Goal: Task Accomplishment & Management: Use online tool/utility

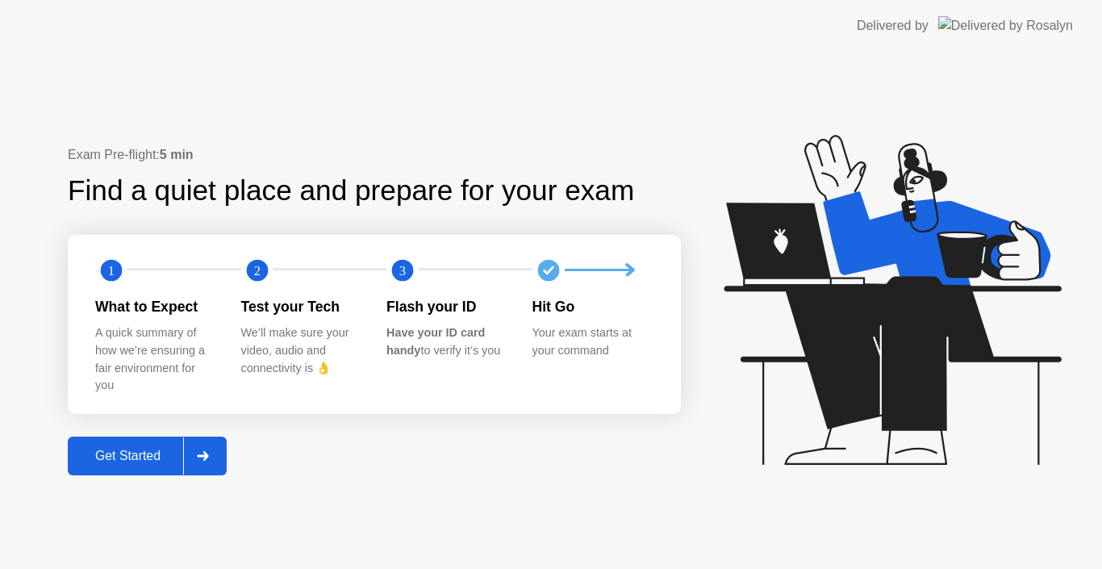
click at [144, 453] on div "Get Started" at bounding box center [128, 456] width 111 height 15
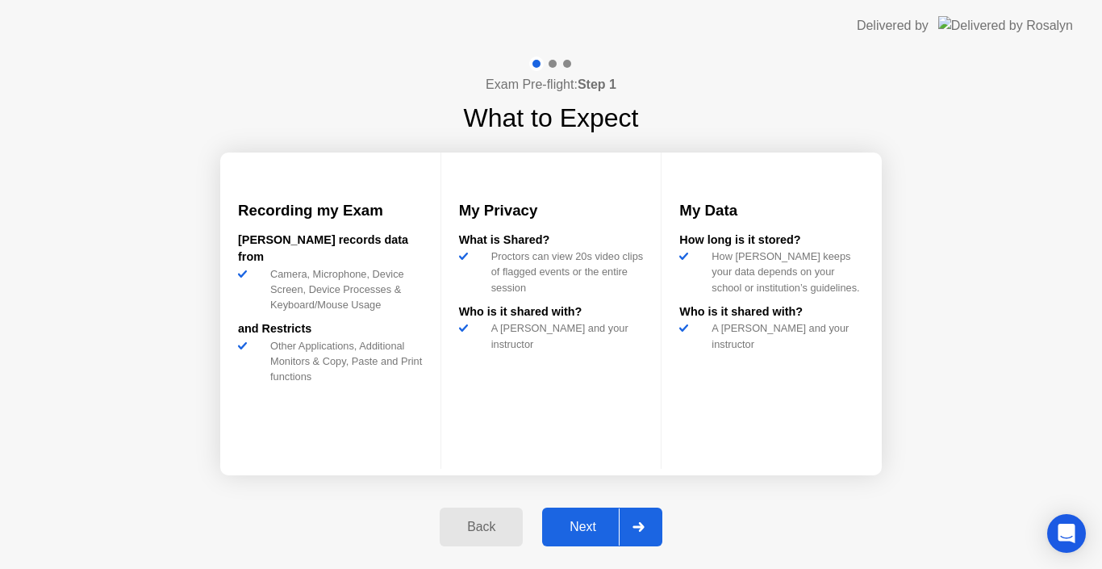
click at [594, 524] on div "Next" at bounding box center [583, 527] width 72 height 15
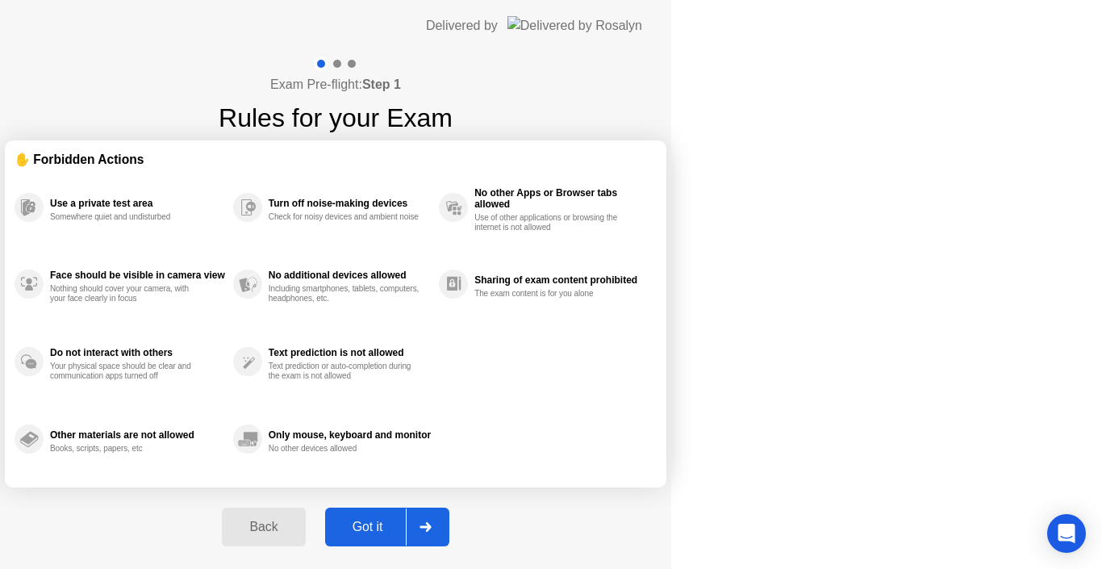
click at [406, 524] on div "Got it" at bounding box center [368, 527] width 76 height 15
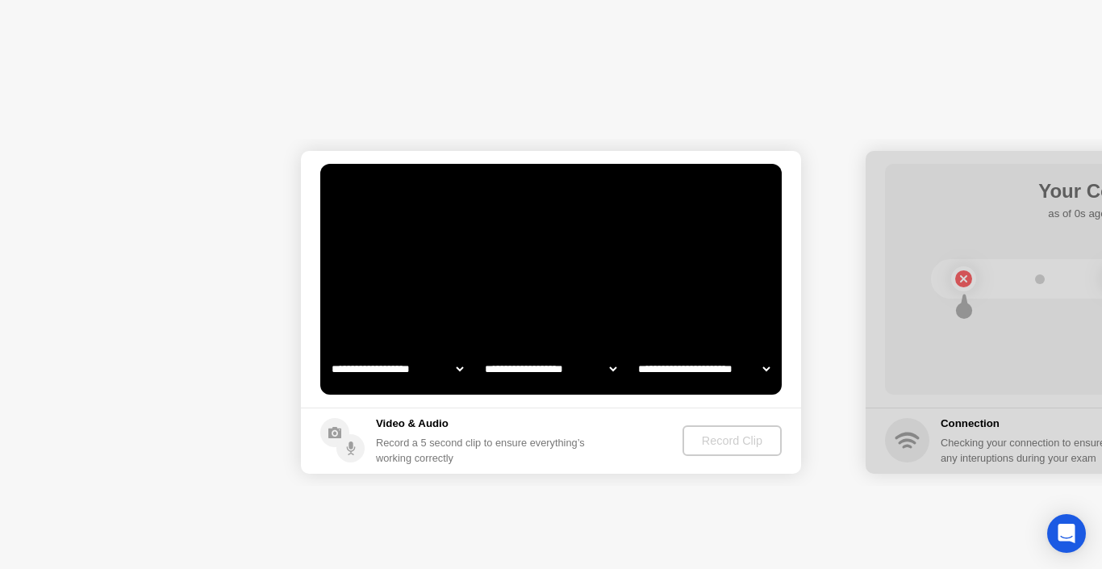
select select "**********"
select select "*******"
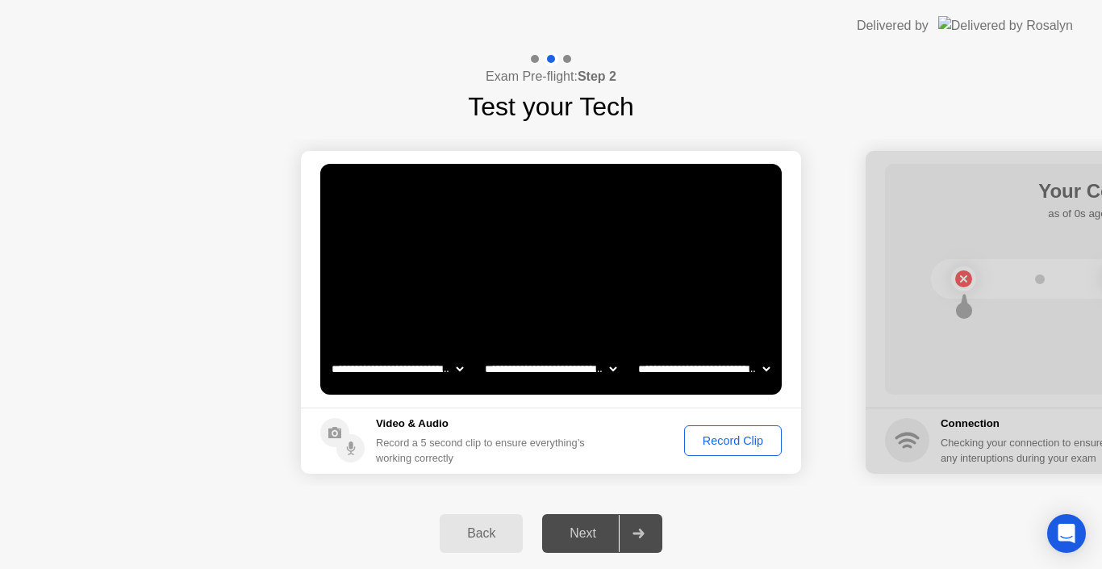
click at [740, 439] on div "Record Clip" at bounding box center [733, 440] width 86 height 13
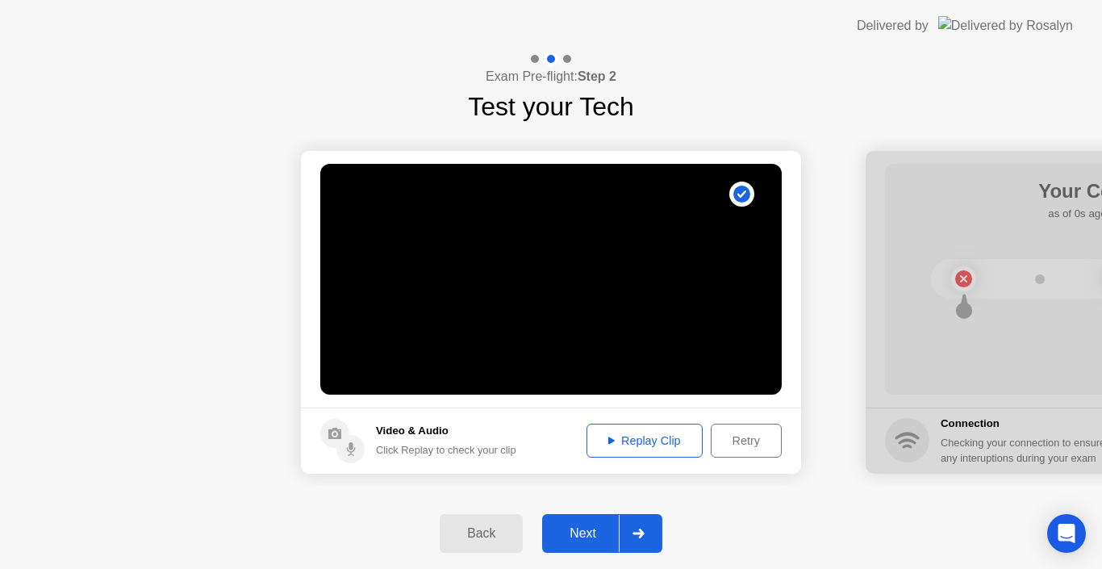
click at [595, 536] on div "Next" at bounding box center [583, 533] width 72 height 15
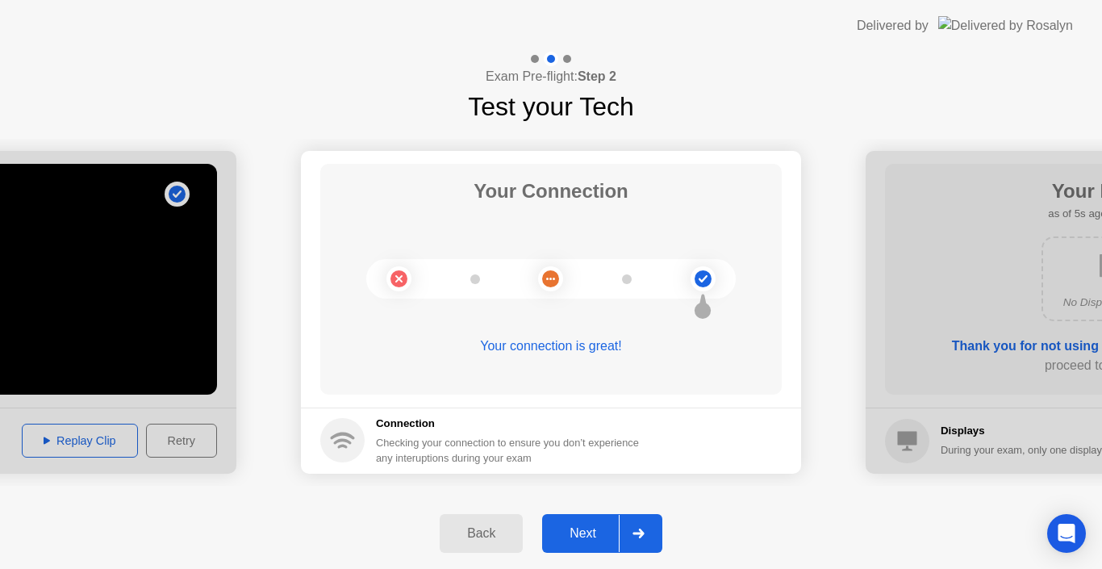
click at [595, 536] on div "Next" at bounding box center [583, 533] width 72 height 15
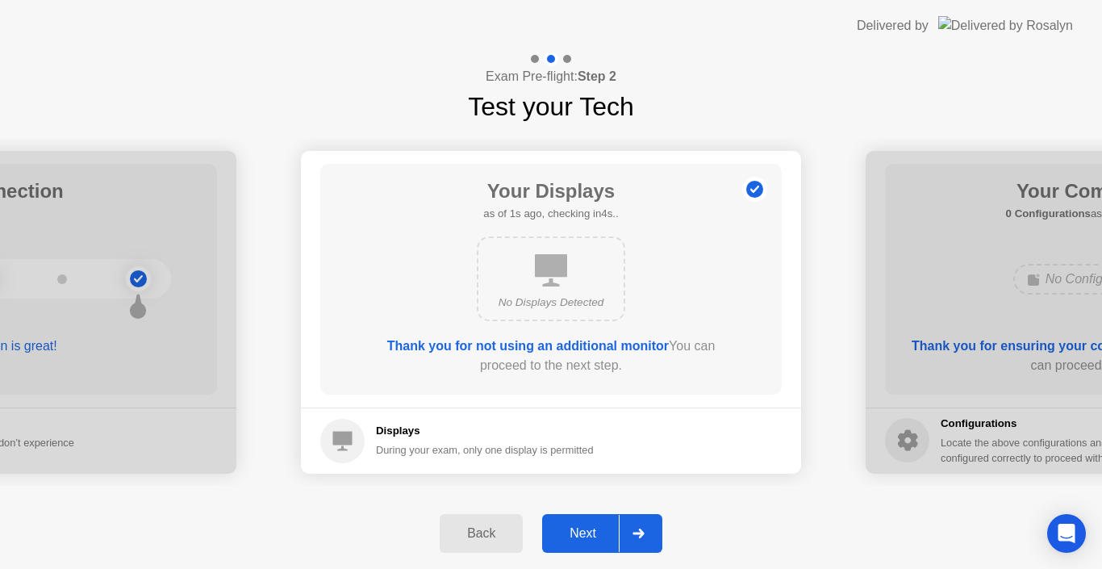
click at [595, 536] on div "Next" at bounding box center [583, 533] width 72 height 15
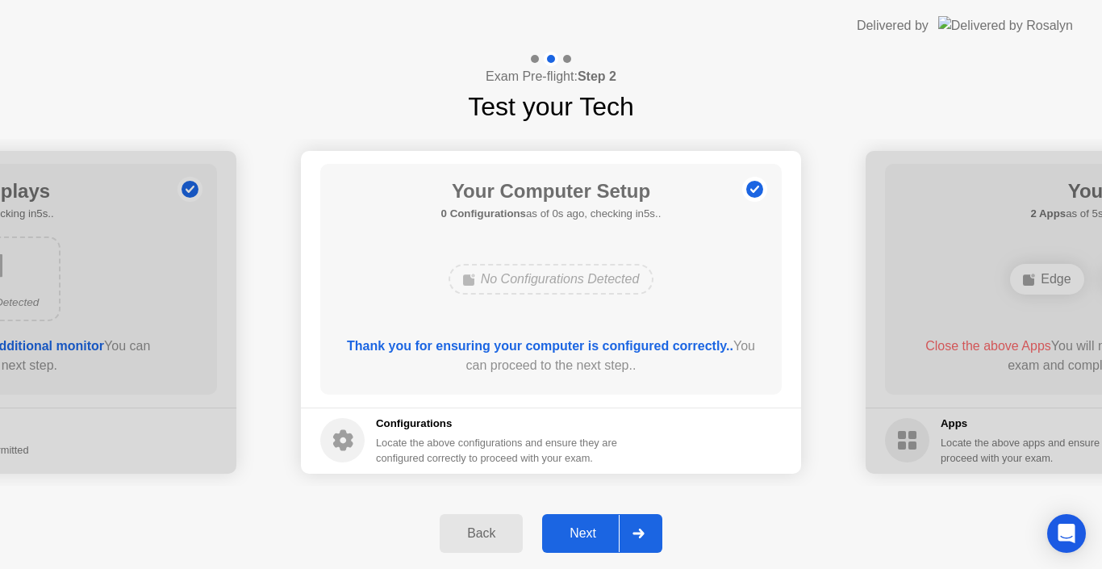
click at [595, 536] on div "Next" at bounding box center [583, 533] width 72 height 15
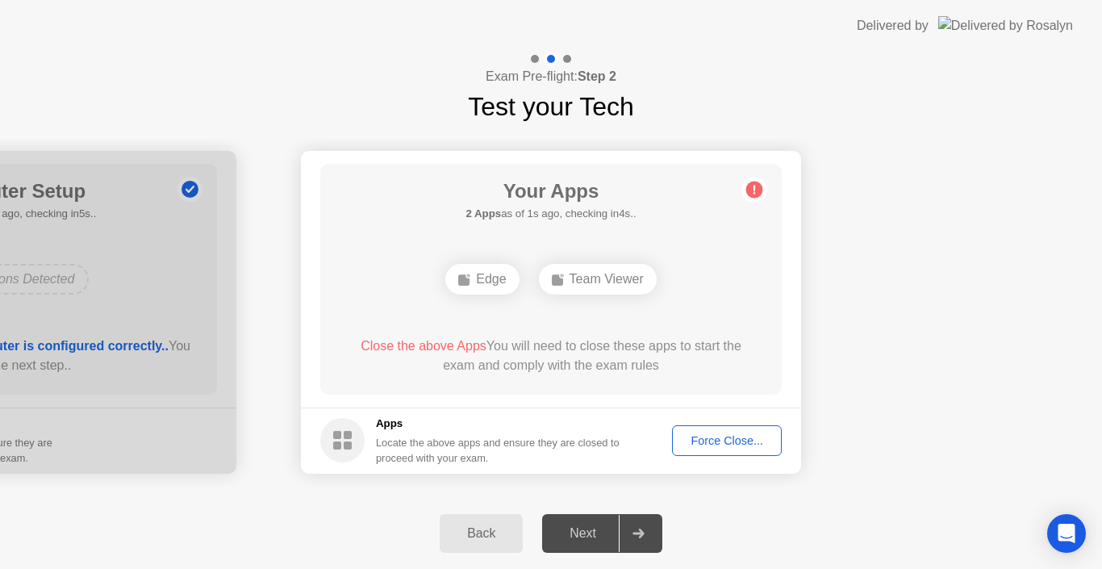
click at [704, 444] on div "Force Close..." at bounding box center [727, 440] width 98 height 13
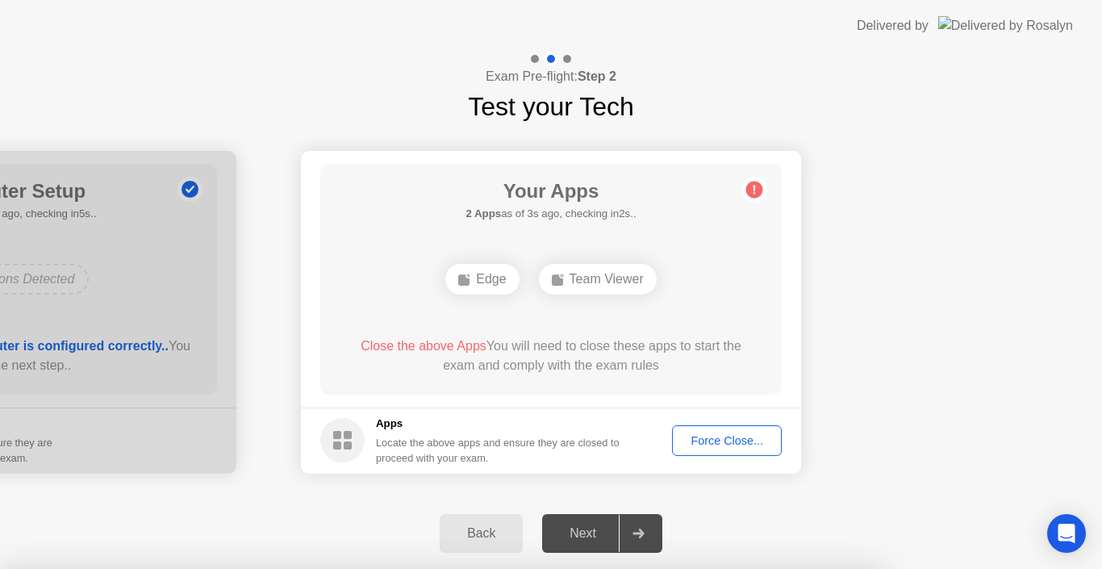
click at [772, 568] on div at bounding box center [551, 569] width 1102 height 0
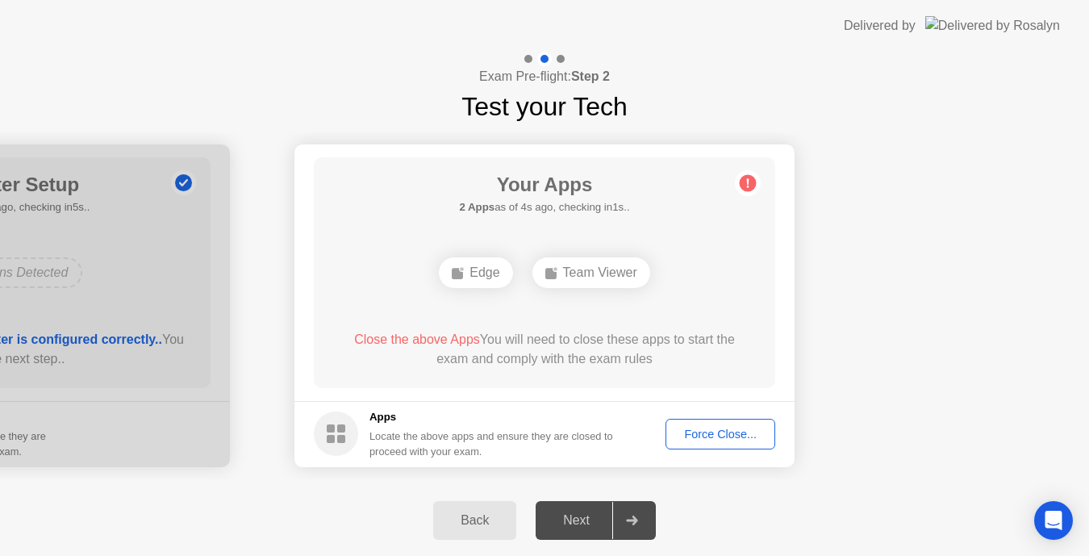
click at [869, 6] on header "Delivered by" at bounding box center [544, 26] width 1089 height 52
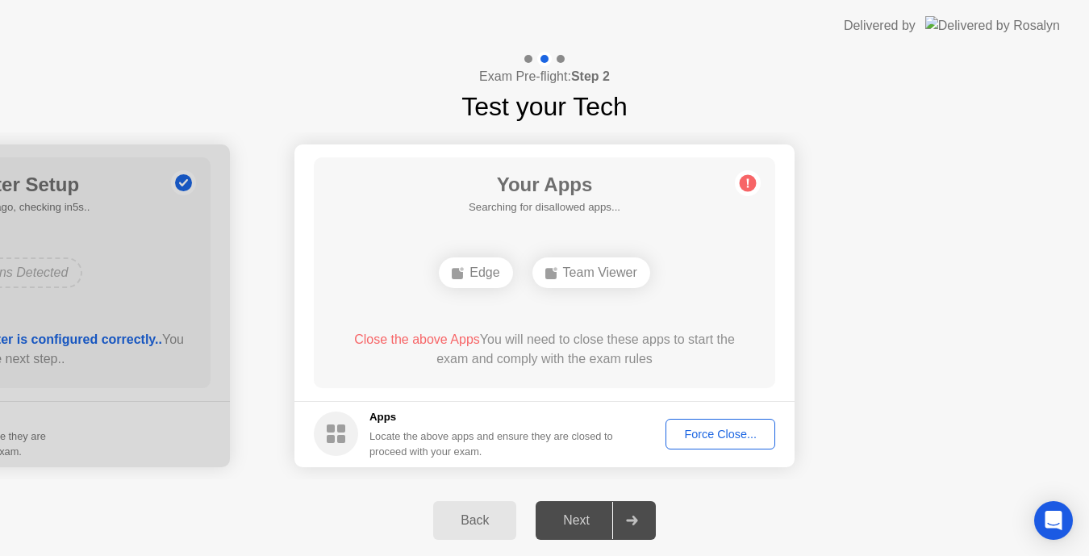
click at [734, 424] on button "Force Close..." at bounding box center [721, 434] width 110 height 31
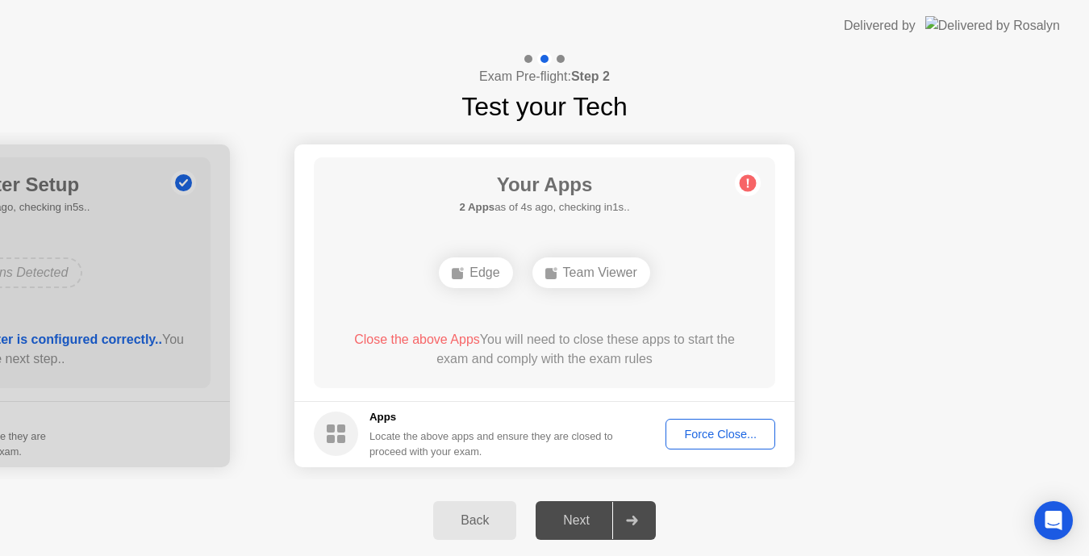
click at [449, 337] on span "Close the above Apps" at bounding box center [417, 339] width 126 height 14
click at [624, 530] on div at bounding box center [631, 520] width 39 height 37
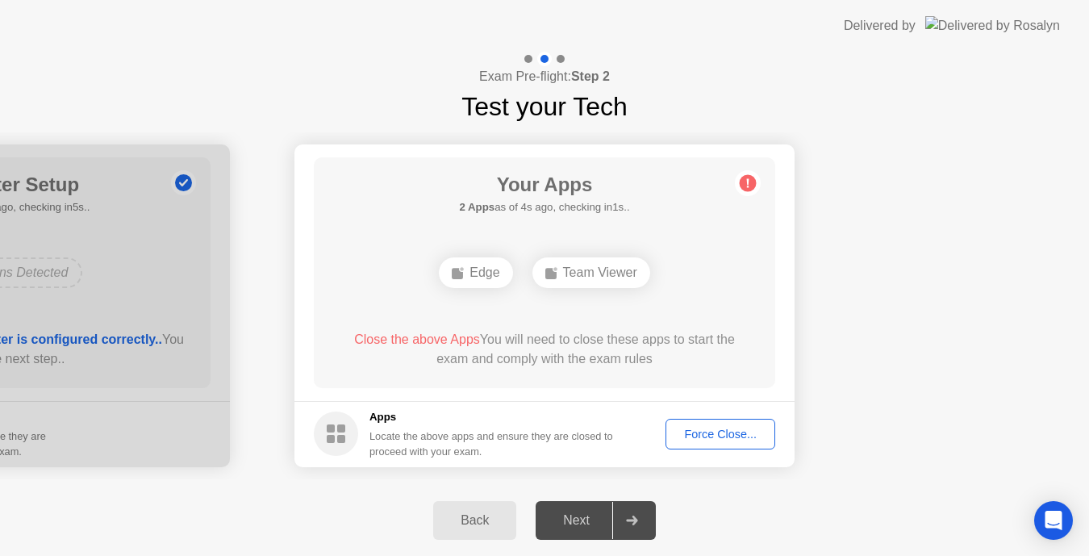
click at [624, 530] on div at bounding box center [631, 520] width 39 height 37
click at [473, 268] on div "Edge" at bounding box center [475, 272] width 73 height 31
drag, startPoint x: 473, startPoint y: 268, endPoint x: 578, endPoint y: 433, distance: 195.9
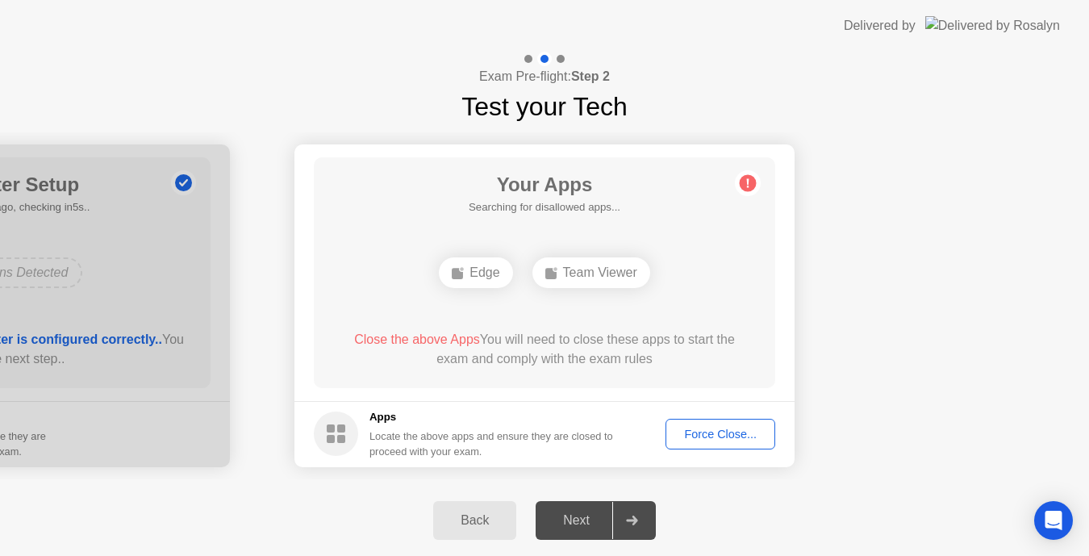
click at [578, 433] on app-apps "Your Apps Searching for disallowed apps... Edge Team Viewer Close the above App…" at bounding box center [545, 305] width 500 height 323
click at [725, 432] on div "Force Close..." at bounding box center [720, 434] width 98 height 13
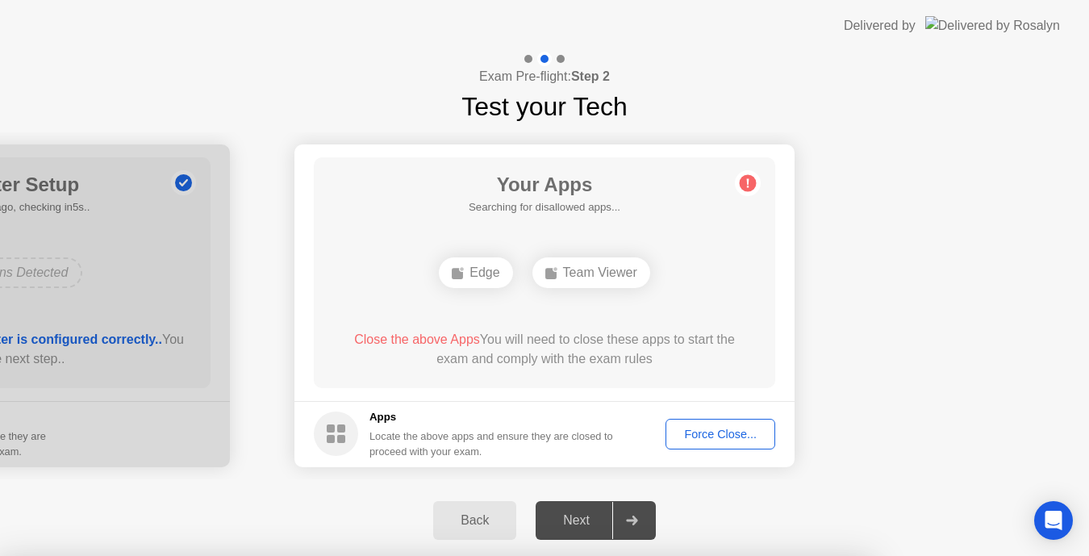
click at [725, 556] on div at bounding box center [544, 556] width 1089 height 0
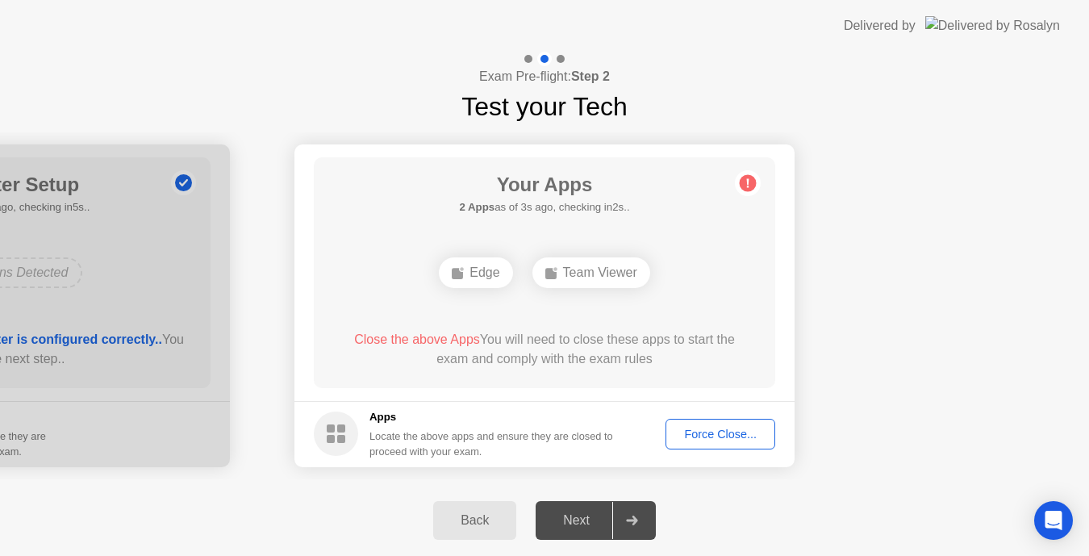
click at [738, 428] on div "Force Close..." at bounding box center [720, 434] width 98 height 13
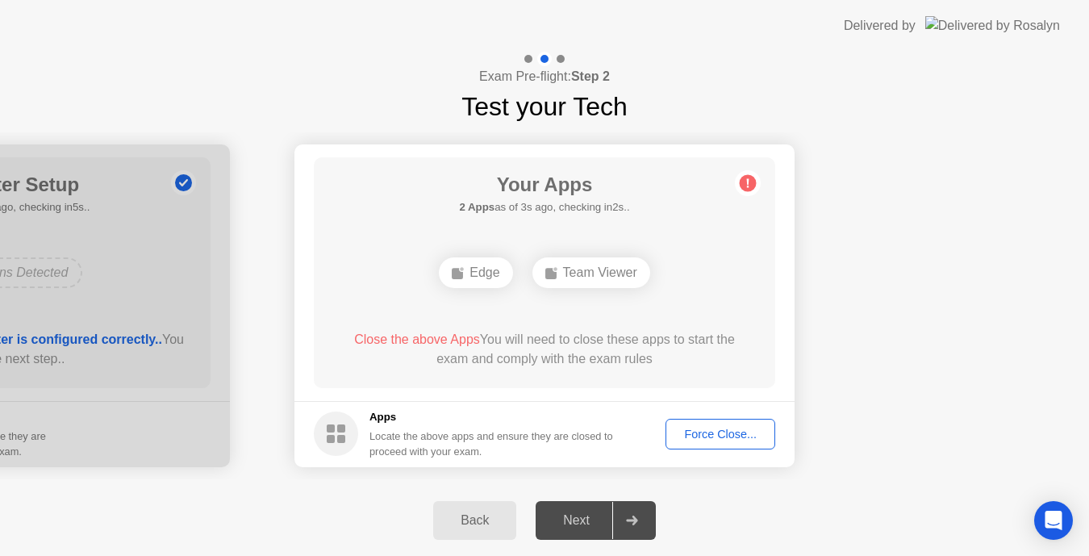
click at [483, 357] on div "Close the above Apps You will need to close these apps to start the exam and co…" at bounding box center [545, 349] width 416 height 39
click at [1056, 532] on div "Open Intercom Messenger" at bounding box center [1054, 521] width 43 height 43
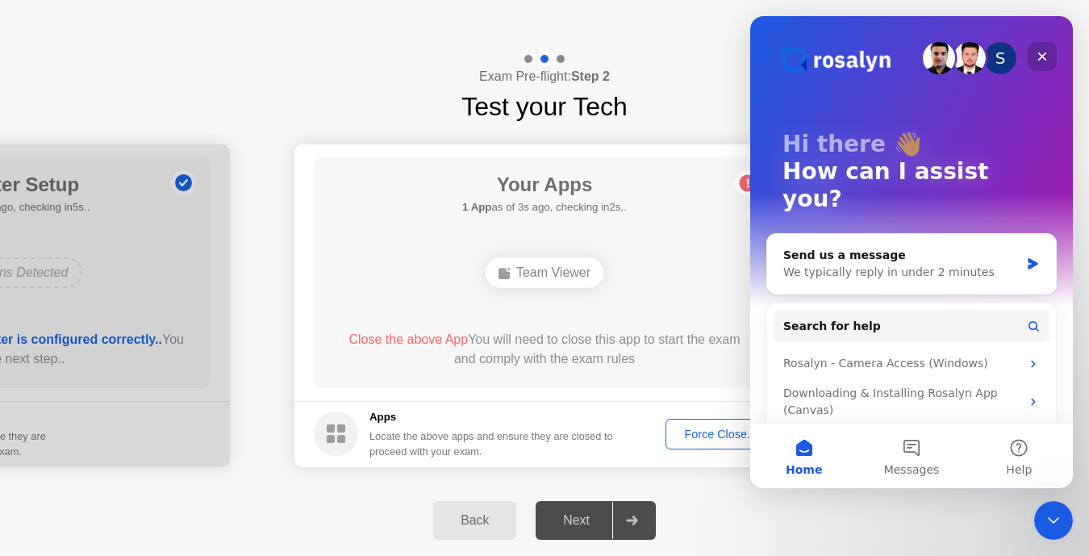
click at [1051, 57] on div "Close" at bounding box center [1042, 56] width 29 height 29
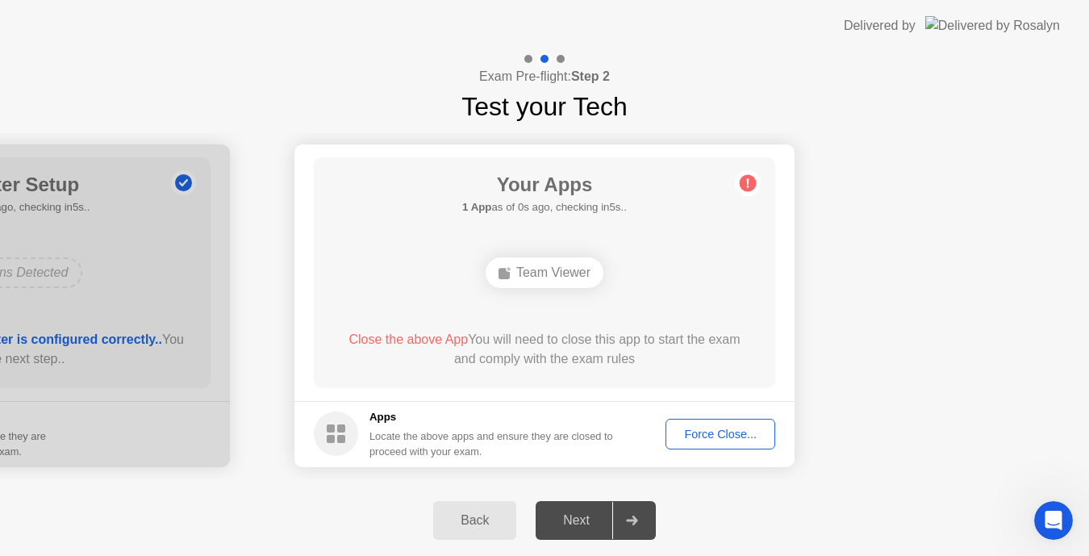
click at [561, 285] on div "Team Viewer" at bounding box center [545, 272] width 118 height 31
drag, startPoint x: 561, startPoint y: 285, endPoint x: 539, endPoint y: 52, distance: 234.2
click at [539, 52] on div "**********" at bounding box center [544, 304] width 1089 height 504
drag, startPoint x: 562, startPoint y: 73, endPoint x: 527, endPoint y: 19, distance: 64.0
click at [527, 19] on app-layout-with-logo "**********" at bounding box center [544, 278] width 1089 height 556
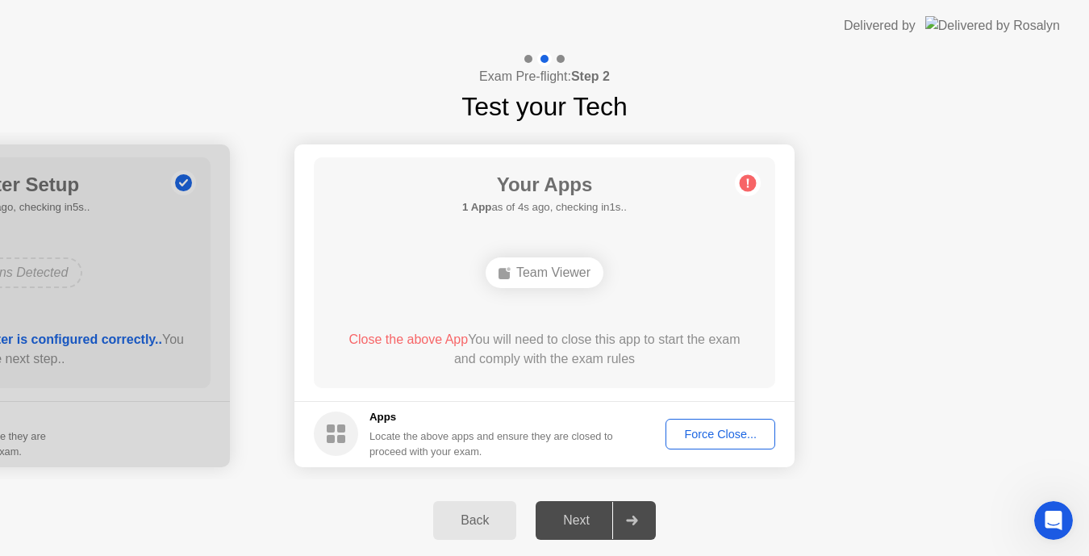
click at [530, 56] on div at bounding box center [529, 59] width 8 height 8
click at [484, 518] on div "Back" at bounding box center [474, 520] width 73 height 15
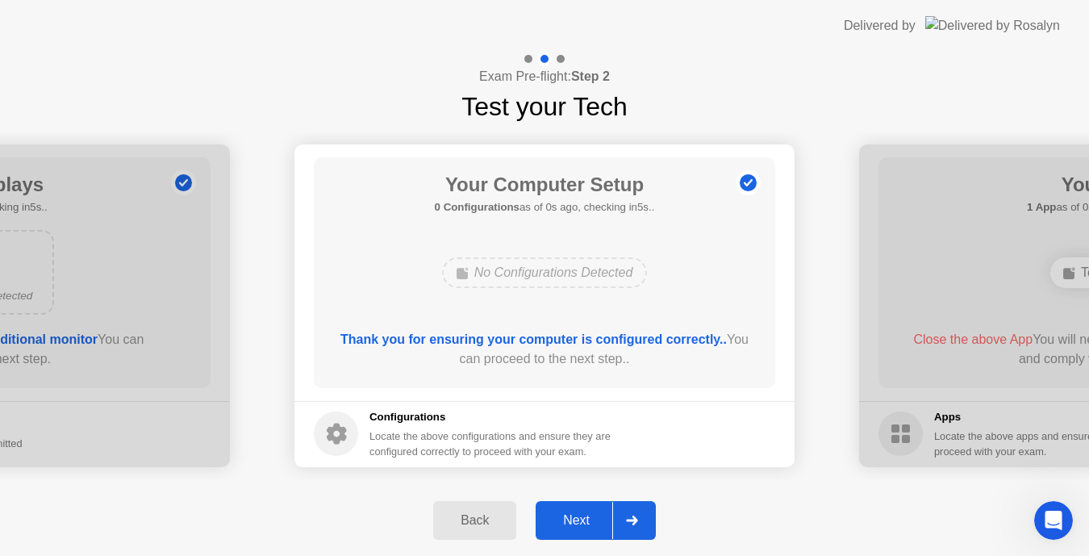
click at [599, 515] on div "Next" at bounding box center [577, 520] width 72 height 15
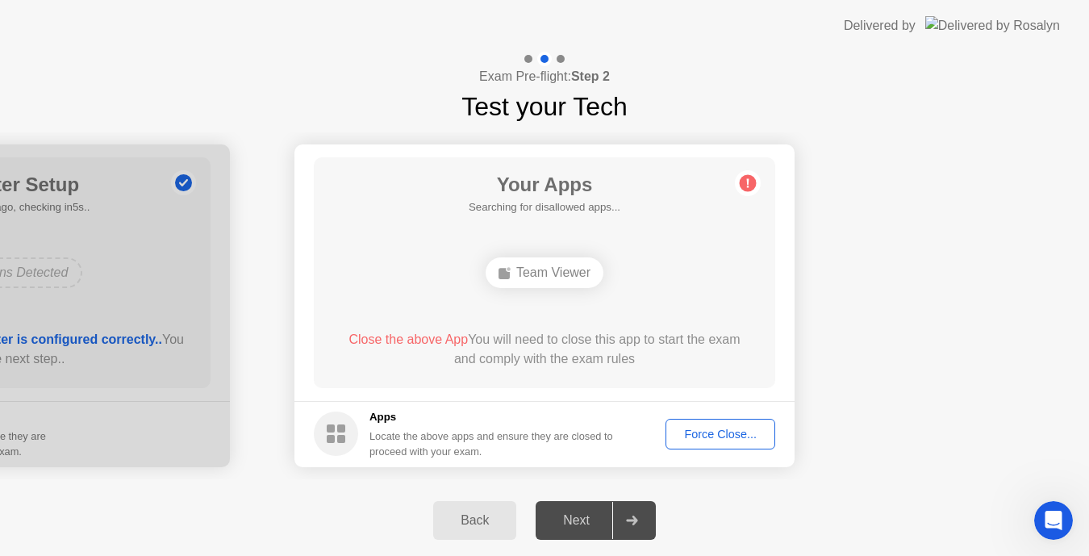
click at [599, 515] on div "Next" at bounding box center [577, 520] width 72 height 15
drag, startPoint x: 599, startPoint y: 515, endPoint x: 737, endPoint y: 439, distance: 157.5
click at [737, 439] on div "**********" at bounding box center [544, 304] width 1089 height 504
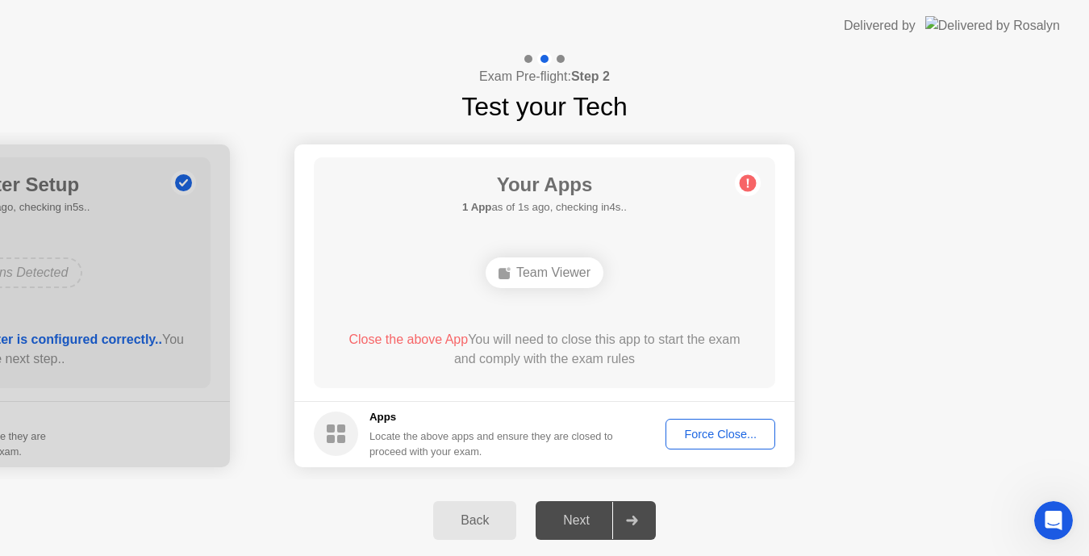
click at [737, 439] on div "Force Close..." at bounding box center [720, 434] width 98 height 13
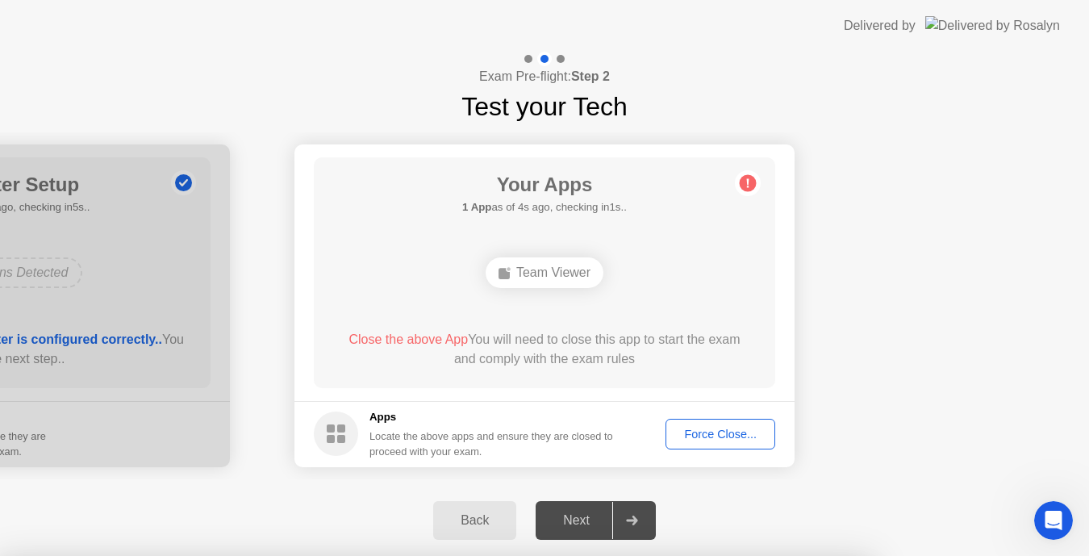
drag, startPoint x: 597, startPoint y: 357, endPoint x: 597, endPoint y: 371, distance: 14.5
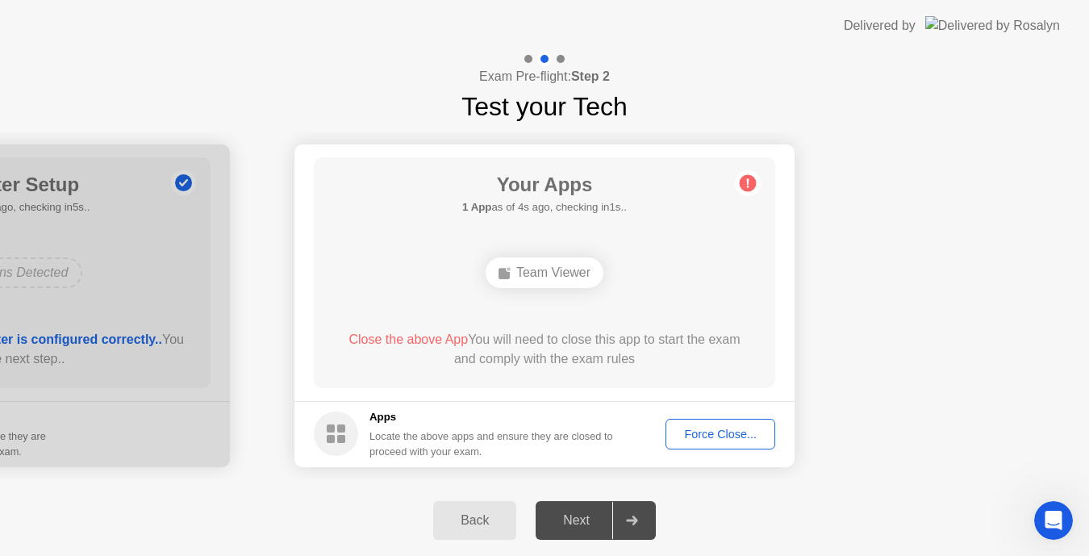
click at [597, 371] on div "Close the above App You will need to close this app to start the exam and compl…" at bounding box center [545, 352] width 416 height 45
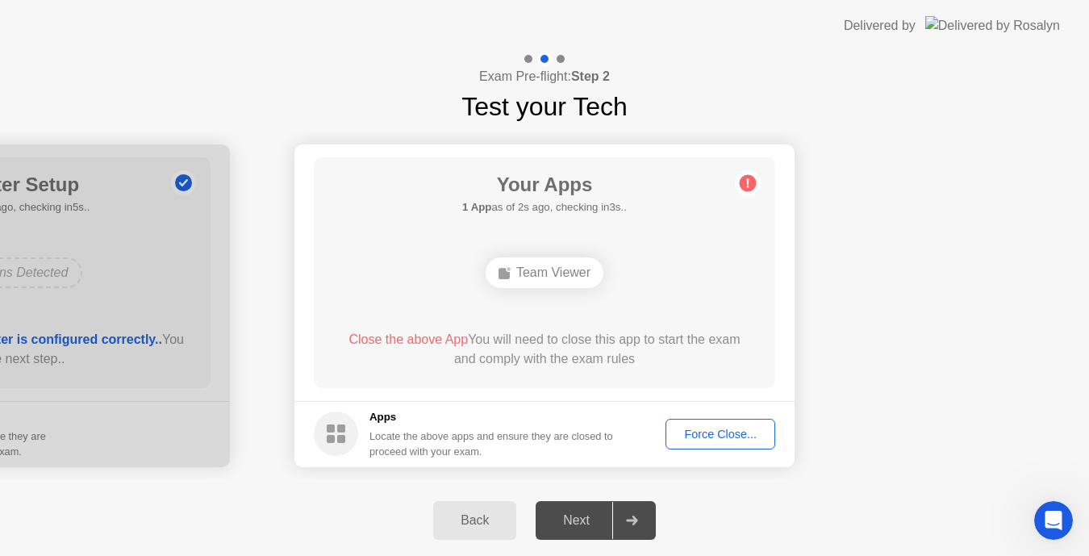
click at [537, 273] on div "Team Viewer" at bounding box center [545, 272] width 118 height 31
click at [523, 282] on div "Team Viewer" at bounding box center [545, 272] width 118 height 31
drag, startPoint x: 523, startPoint y: 282, endPoint x: 575, endPoint y: 452, distance: 178.2
click at [575, 452] on app-apps "Your Apps 1 App as of 4s ago, checking in1s.. Team Viewer Close the above App Y…" at bounding box center [545, 305] width 500 height 323
click at [709, 433] on div "Force Close..." at bounding box center [720, 434] width 98 height 13
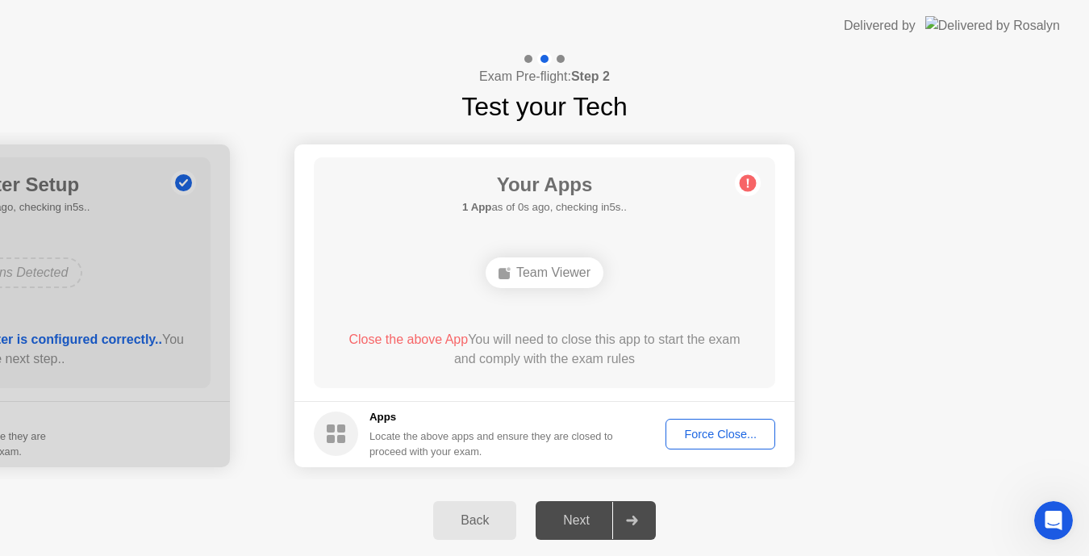
click at [739, 429] on div "Force Close..." at bounding box center [720, 434] width 98 height 13
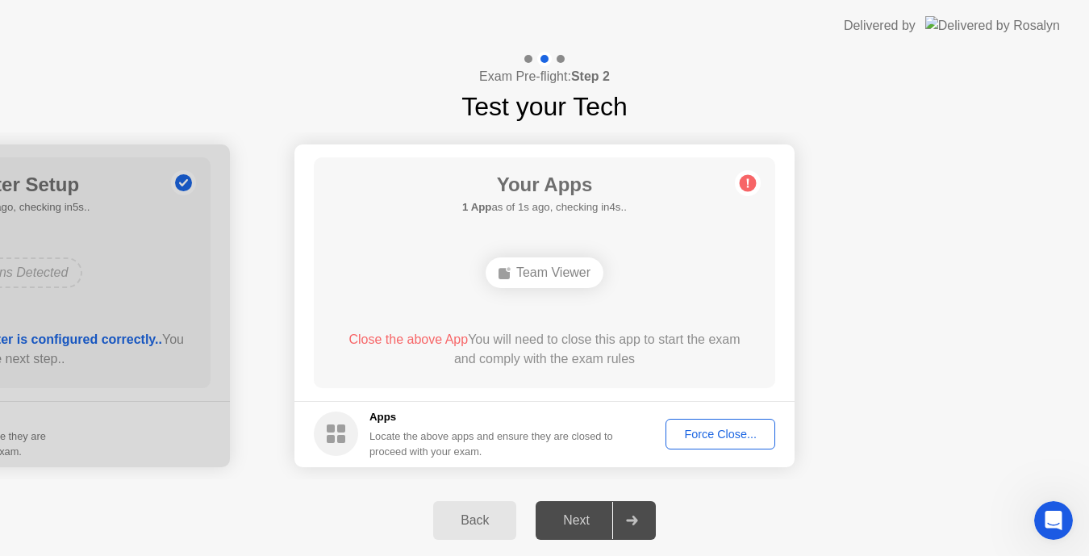
click at [493, 516] on div "Back" at bounding box center [474, 520] width 73 height 15
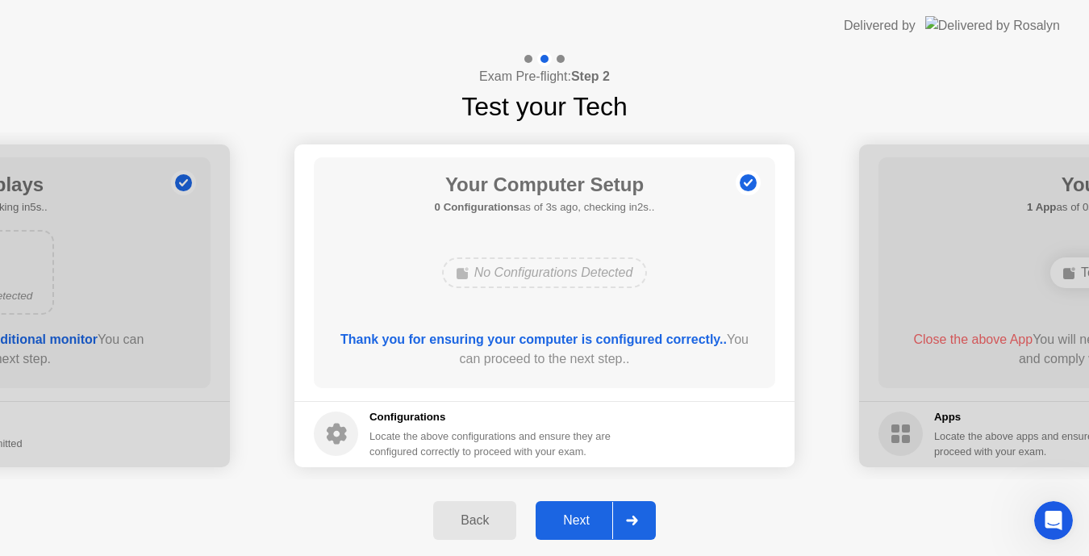
click at [538, 341] on b "Thank you for ensuring your computer is configured correctly.." at bounding box center [534, 339] width 387 height 14
click at [529, 438] on div "Locate the above configurations and ensure they are configured correctly to pro…" at bounding box center [492, 444] width 245 height 31
click at [370, 436] on div "Locate the above configurations and ensure they are configured correctly to pro…" at bounding box center [492, 444] width 245 height 31
click at [594, 500] on div "Back Next" at bounding box center [544, 520] width 1089 height 71
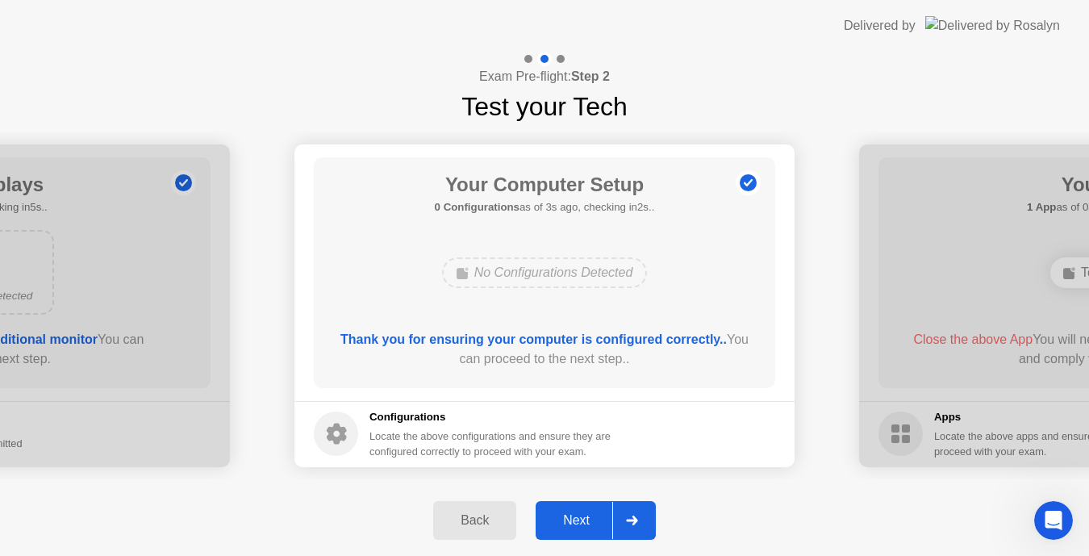
click at [594, 500] on div "Back Next" at bounding box center [544, 520] width 1089 height 71
click at [594, 499] on div "Back Next" at bounding box center [544, 520] width 1089 height 71
click at [650, 531] on div at bounding box center [631, 520] width 39 height 37
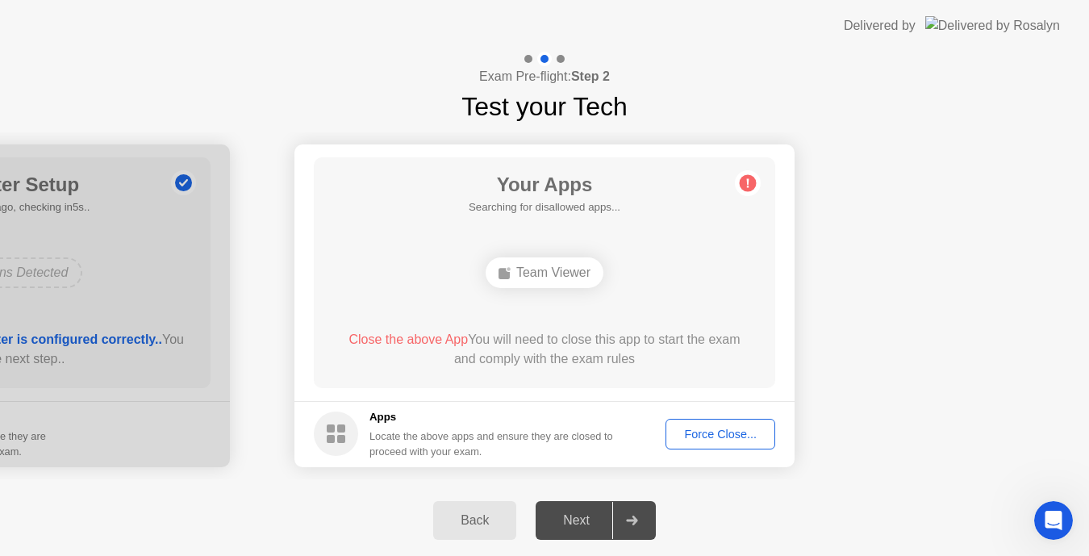
click at [650, 531] on div at bounding box center [631, 520] width 39 height 37
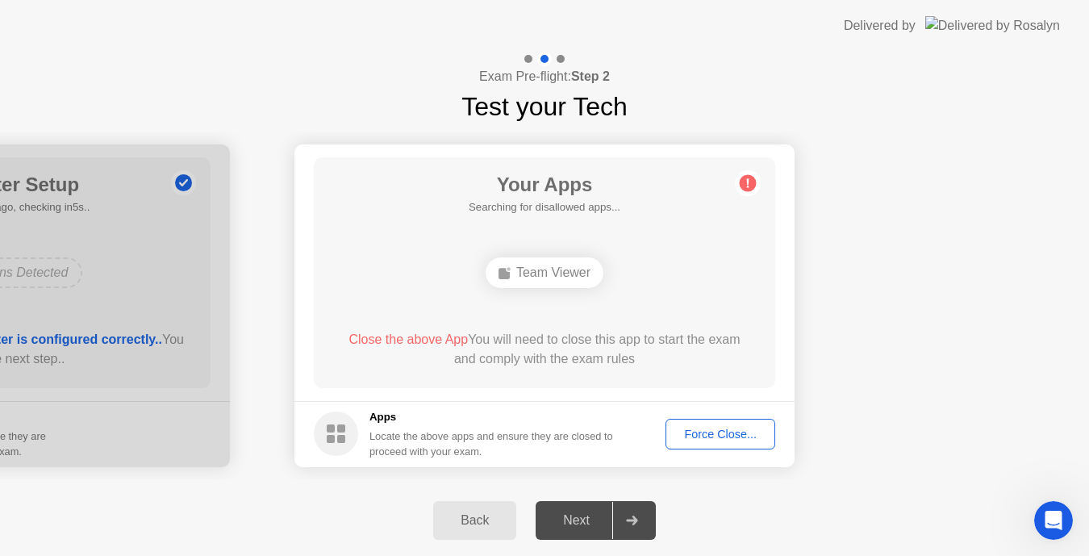
click at [650, 531] on div at bounding box center [631, 520] width 39 height 37
click at [724, 445] on button "Force Close..." at bounding box center [721, 434] width 110 height 31
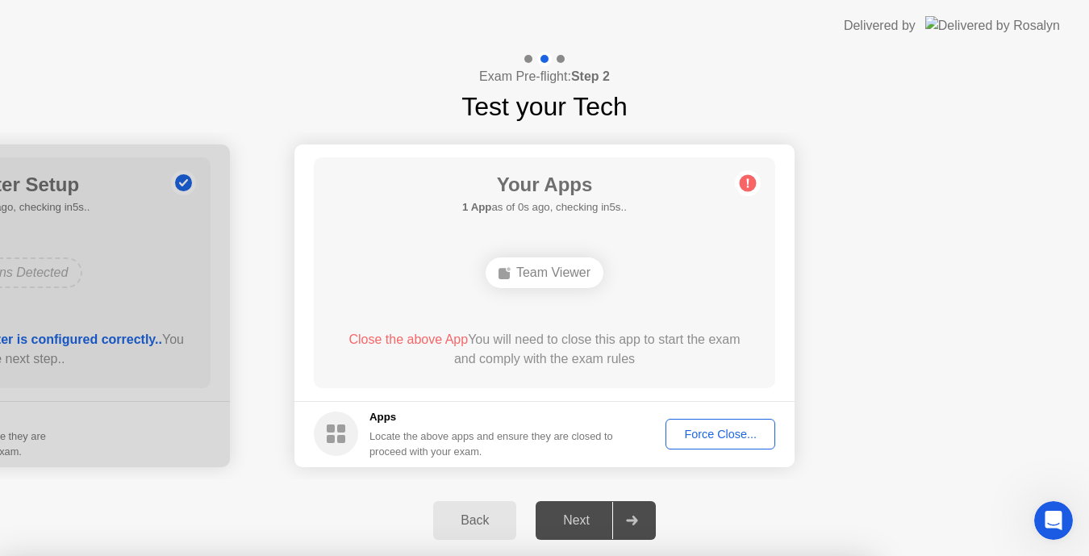
click at [724, 556] on div at bounding box center [544, 556] width 1089 height 0
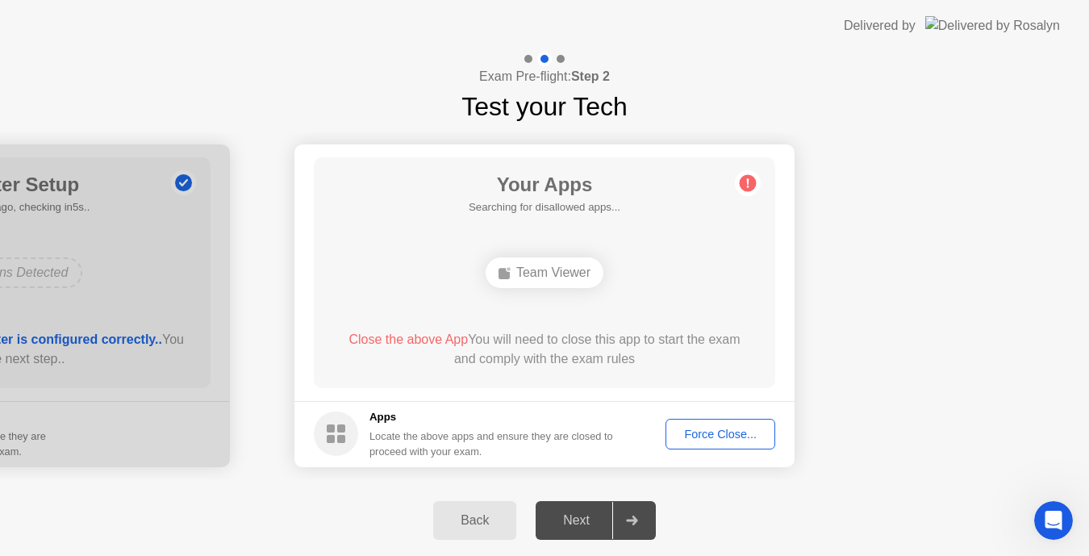
click at [737, 430] on div "Force Close..." at bounding box center [720, 434] width 98 height 13
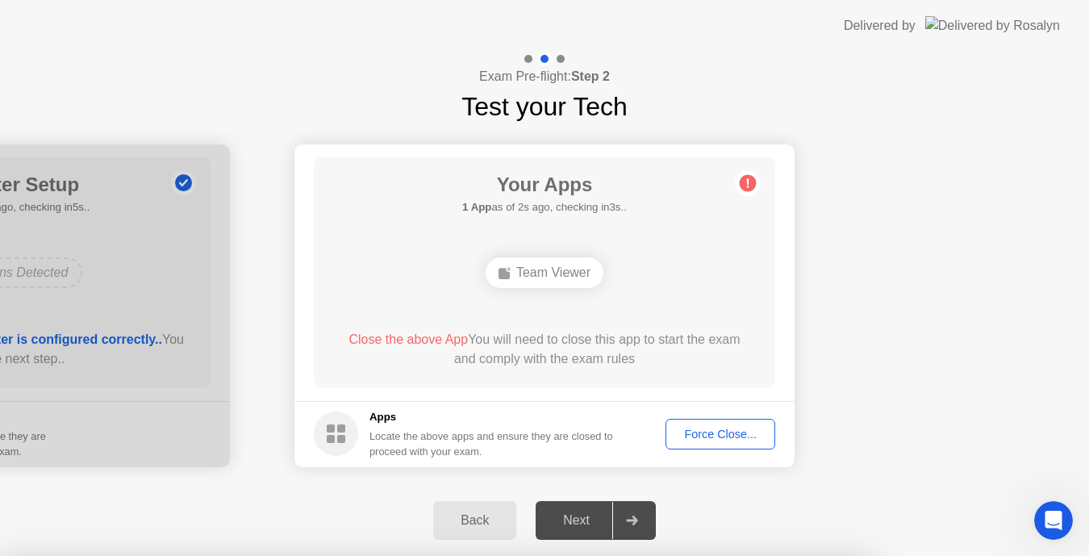
drag, startPoint x: 597, startPoint y: 351, endPoint x: 597, endPoint y: 363, distance: 12.1
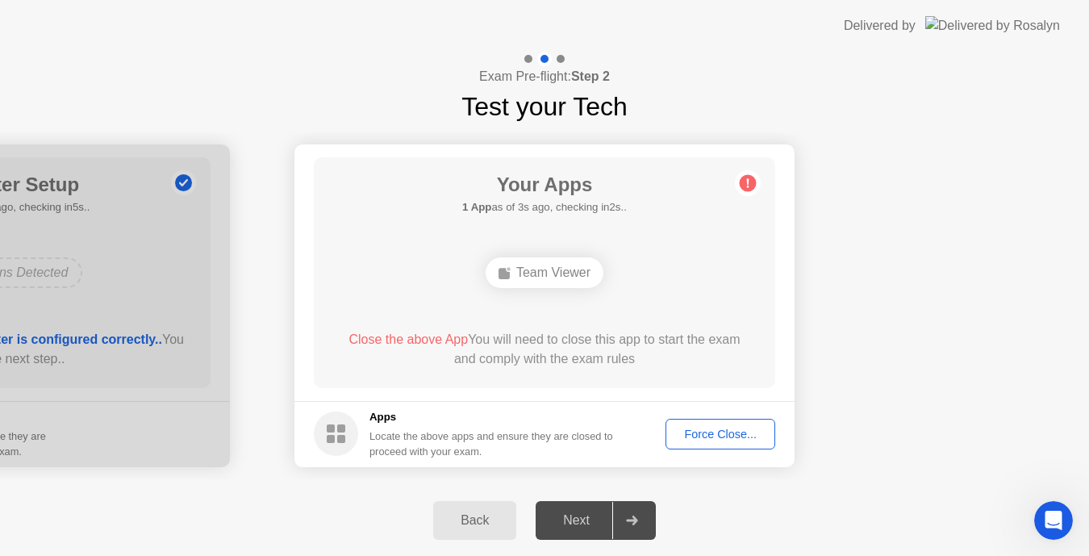
click at [597, 363] on div "Close the above App You will need to close this app to start the exam and compl…" at bounding box center [545, 349] width 416 height 39
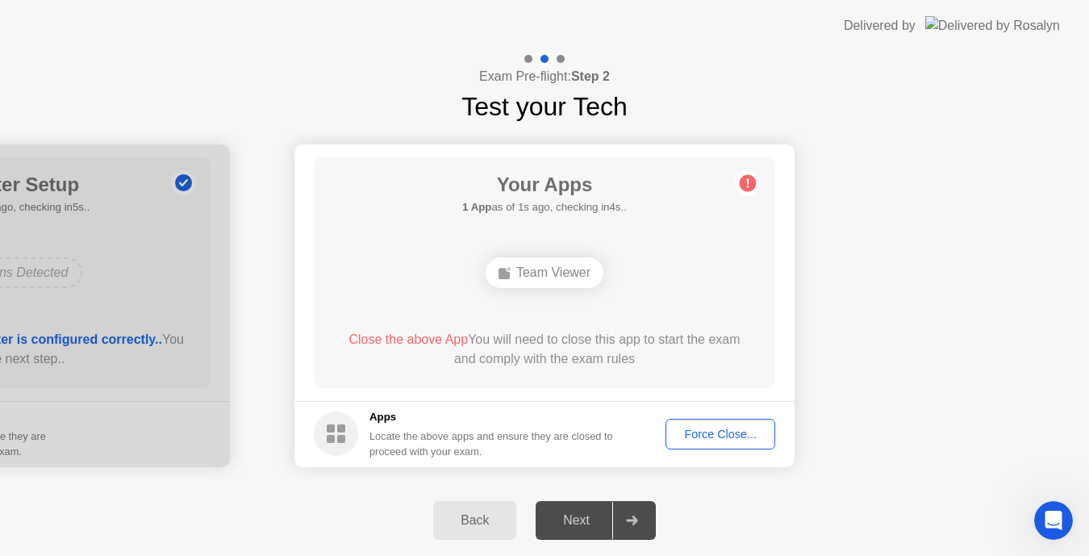
click at [562, 274] on div "Team Viewer" at bounding box center [545, 272] width 118 height 31
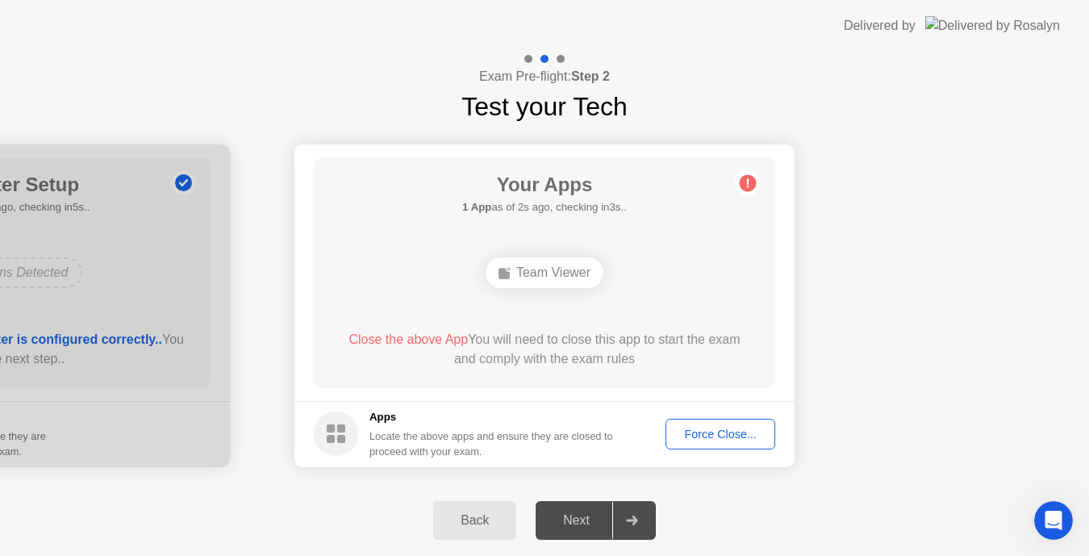
click at [562, 274] on div "Team Viewer" at bounding box center [545, 272] width 118 height 31
click at [557, 270] on div "Team Viewer" at bounding box center [545, 272] width 118 height 31
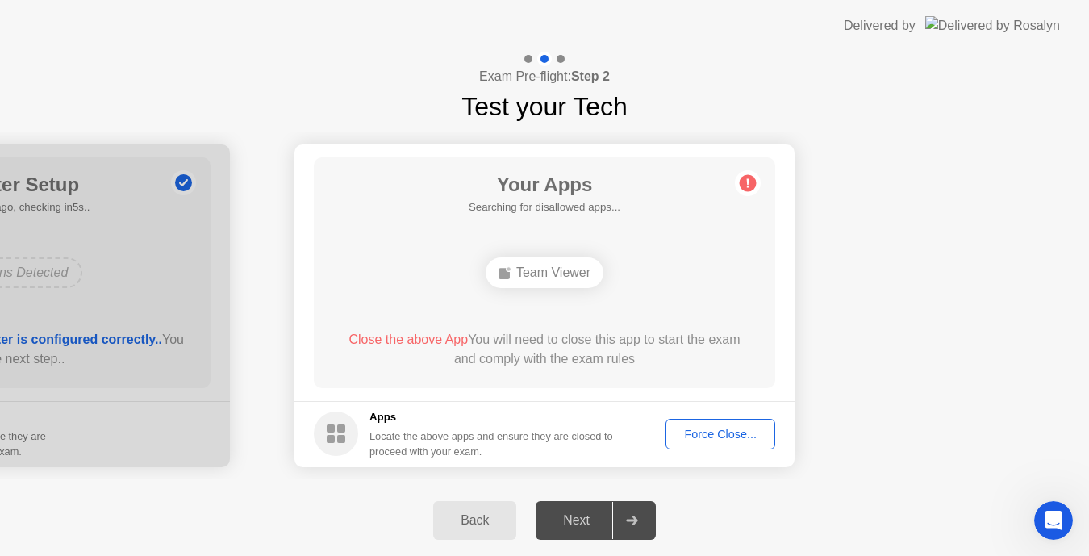
click at [557, 270] on div "Team Viewer" at bounding box center [545, 272] width 118 height 31
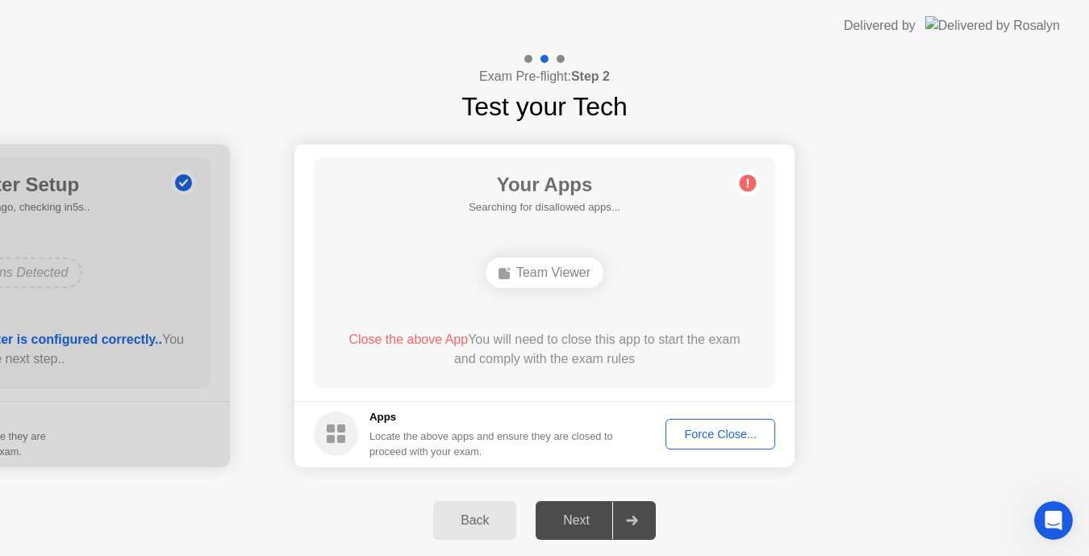
click at [557, 270] on div "Team Viewer" at bounding box center [545, 272] width 118 height 31
click at [571, 281] on div "Team Viewer" at bounding box center [545, 272] width 118 height 31
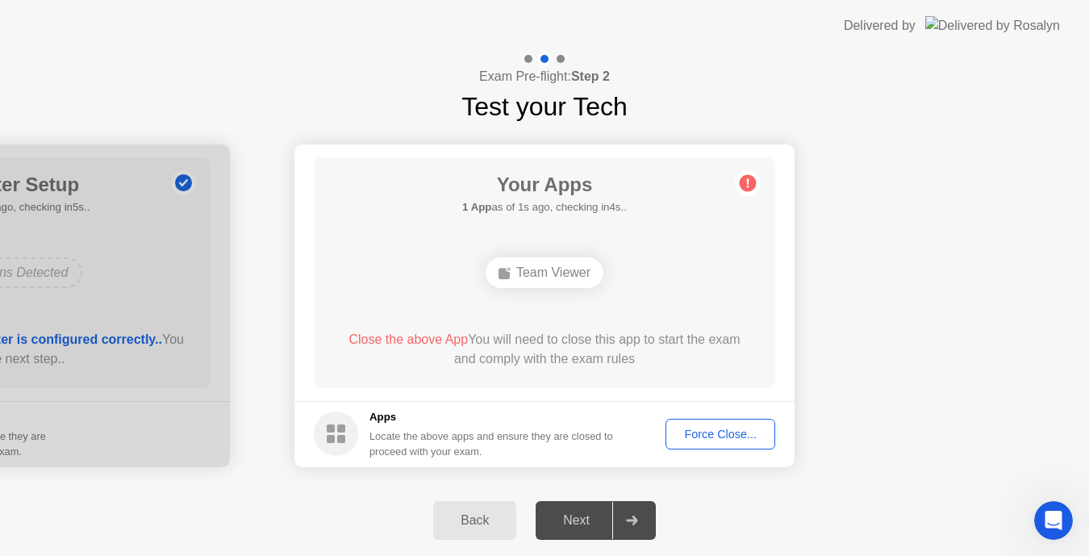
click at [571, 281] on div "Team Viewer" at bounding box center [545, 272] width 118 height 31
click at [604, 515] on div "Next" at bounding box center [577, 520] width 72 height 15
drag, startPoint x: 604, startPoint y: 515, endPoint x: 842, endPoint y: 459, distance: 244.5
click at [842, 459] on div "**********" at bounding box center [544, 304] width 1089 height 504
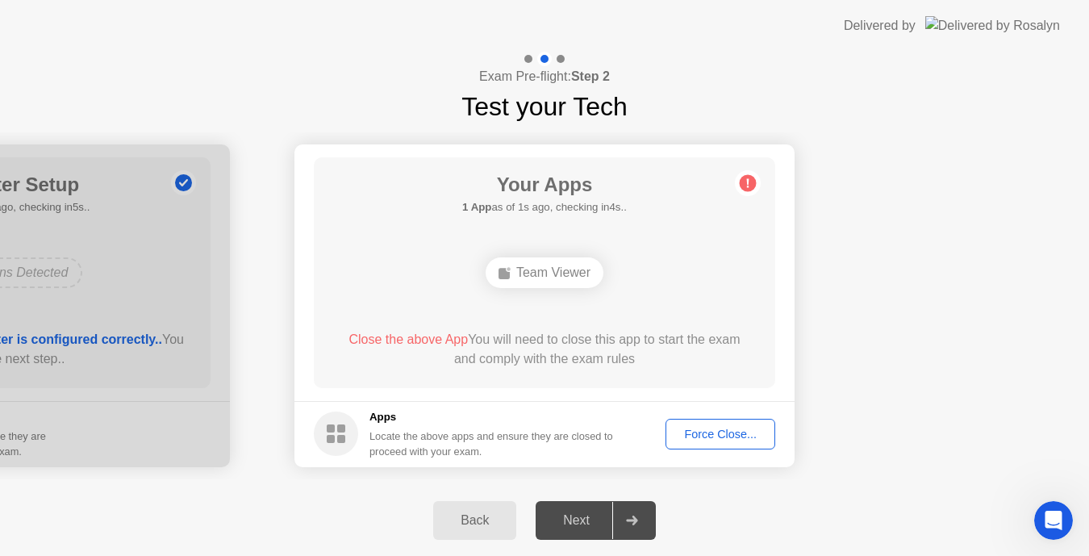
click at [693, 498] on div "Back Next" at bounding box center [544, 520] width 1089 height 71
click at [784, 520] on div "Back Next" at bounding box center [544, 520] width 1089 height 71
click at [710, 432] on div "Force Close..." at bounding box center [720, 434] width 98 height 13
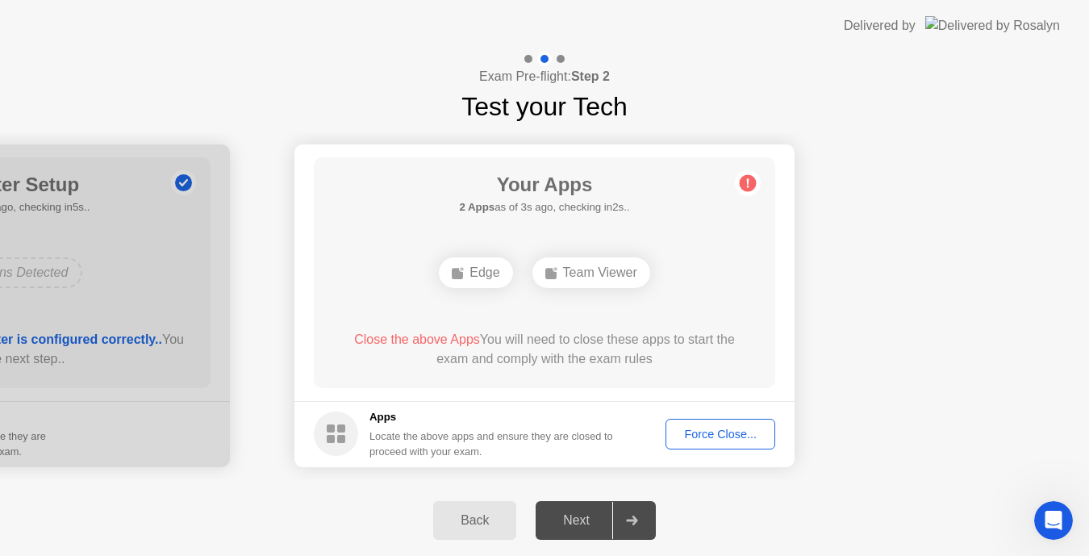
click at [484, 273] on div "Edge" at bounding box center [475, 272] width 73 height 31
drag, startPoint x: 484, startPoint y: 273, endPoint x: 630, endPoint y: 432, distance: 215.9
click at [630, 432] on app-apps "Your Apps 2 Apps as of 4s ago, checking in1s.. Edge Team Viewer Close the above…" at bounding box center [545, 305] width 500 height 323
click at [701, 437] on div "Force Close..." at bounding box center [720, 434] width 98 height 13
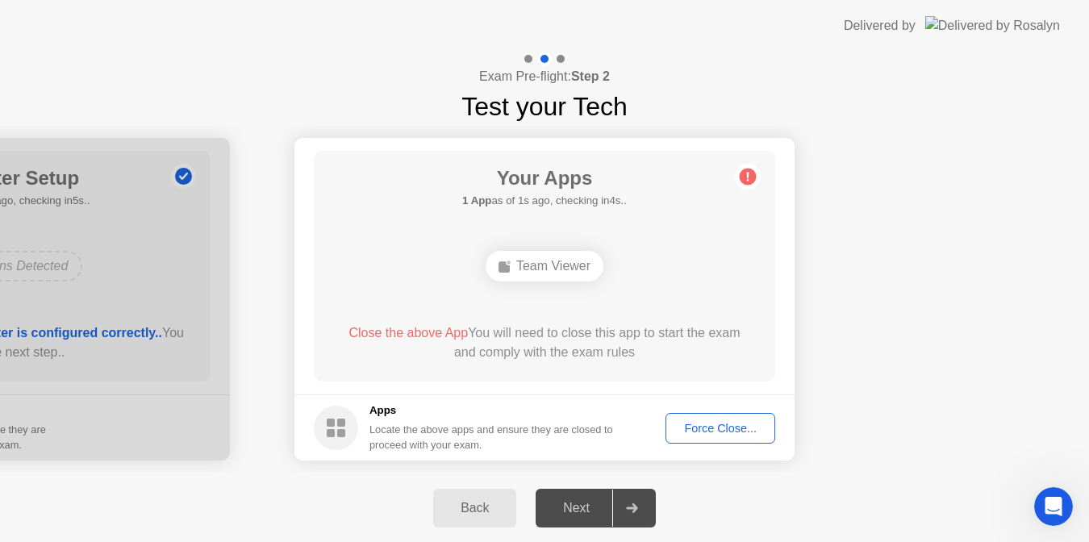
click at [697, 418] on button "Force Close..." at bounding box center [721, 428] width 110 height 31
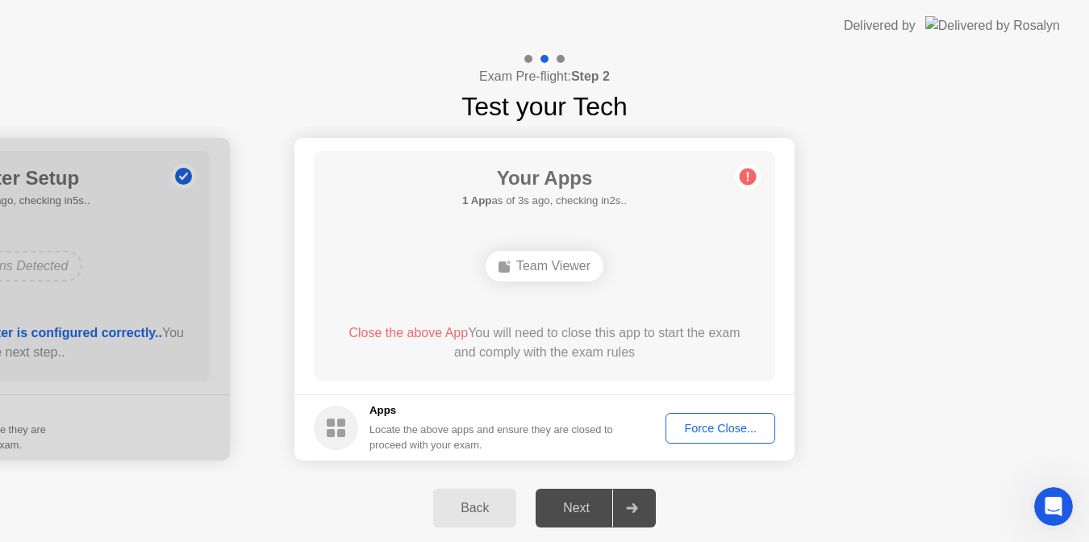
click at [573, 504] on div "Next" at bounding box center [577, 508] width 72 height 15
click at [1085, 67] on div "Exam Pre-flight: Step 2 Test your Tech" at bounding box center [544, 89] width 1089 height 74
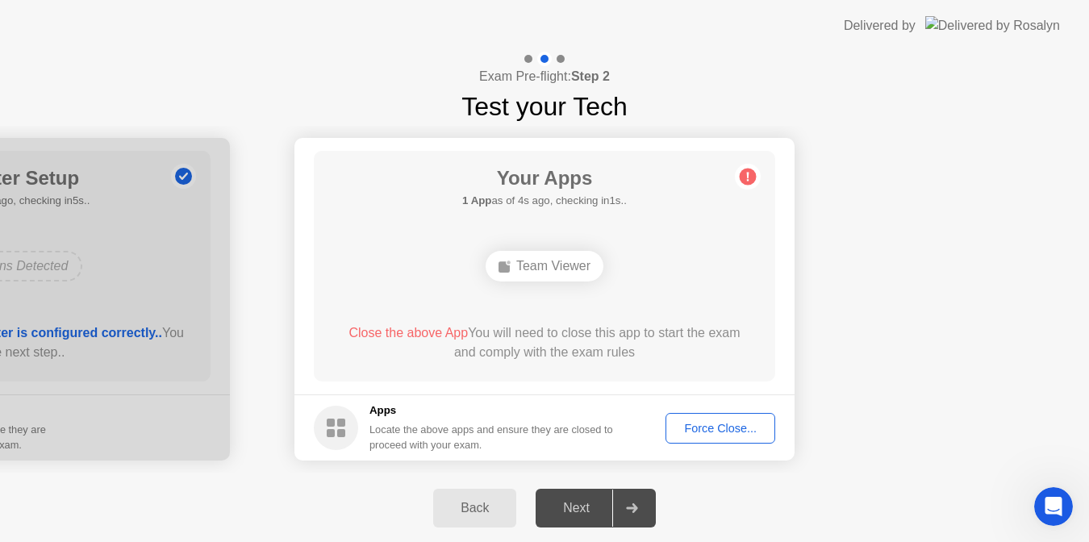
click at [1089, 64] on html "**********" at bounding box center [544, 271] width 1089 height 542
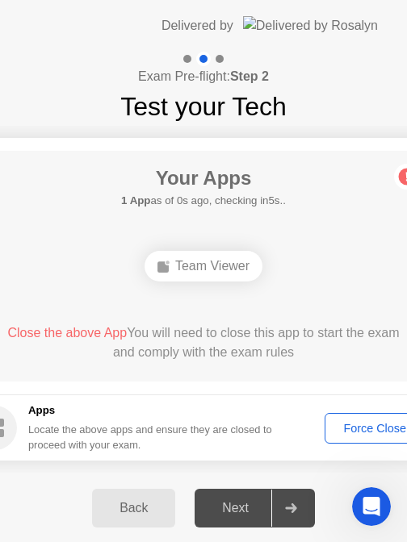
click at [399, 94] on div "Exam Pre-flight: Step 2 Test your Tech" at bounding box center [203, 89] width 407 height 74
click at [406, 95] on div "Exam Pre-flight: Step 2 Test your Tech" at bounding box center [203, 89] width 407 height 74
click at [401, 98] on div "Exam Pre-flight: Step 2 Test your Tech" at bounding box center [203, 89] width 407 height 74
drag, startPoint x: 401, startPoint y: 98, endPoint x: 397, endPoint y: 16, distance: 81.6
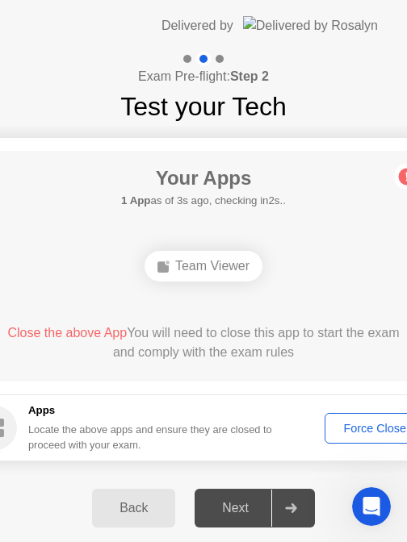
click at [397, 16] on app-layout-with-logo "**********" at bounding box center [203, 272] width 407 height 544
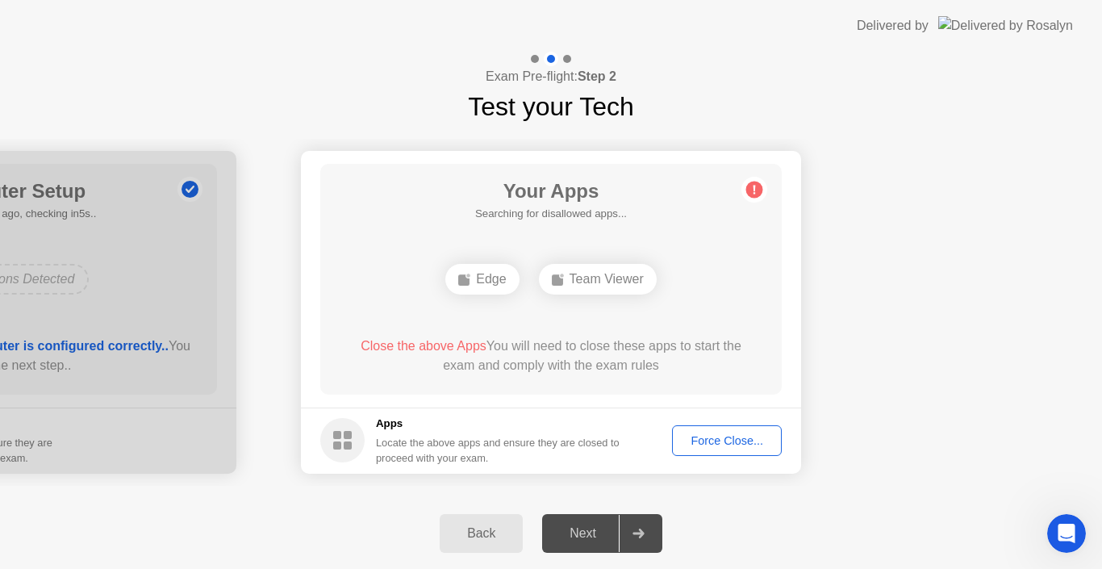
click at [494, 280] on div "Edge" at bounding box center [481, 279] width 73 height 31
drag, startPoint x: 494, startPoint y: 280, endPoint x: 834, endPoint y: 256, distance: 341.4
click at [485, 274] on div "Edge" at bounding box center [481, 279] width 73 height 31
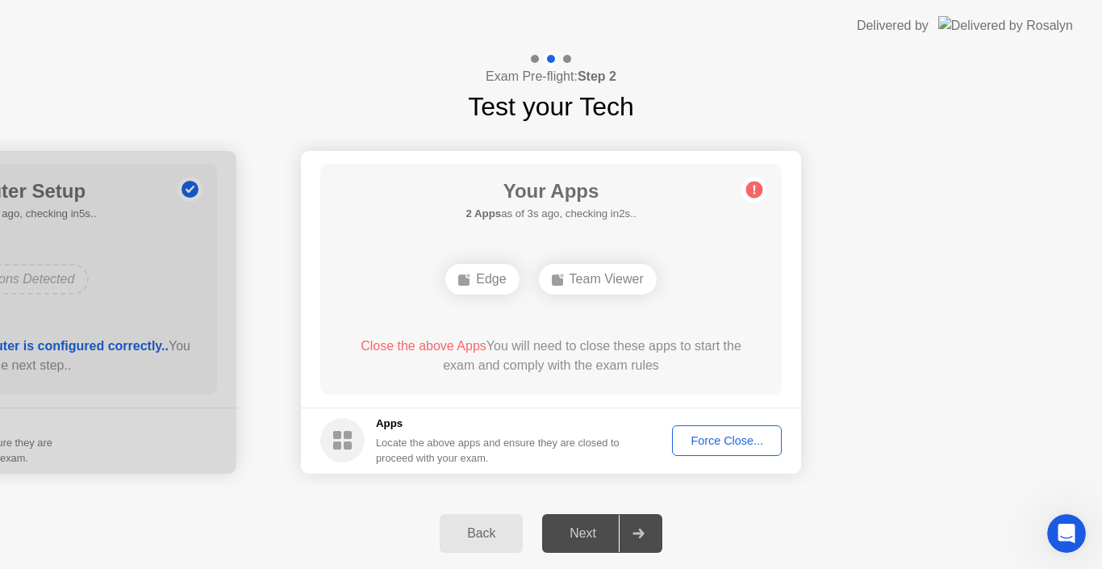
click at [485, 274] on div "Edge" at bounding box center [481, 279] width 73 height 31
drag, startPoint x: 485, startPoint y: 274, endPoint x: 574, endPoint y: 286, distance: 89.5
click at [574, 286] on div "Edge Team Viewer" at bounding box center [551, 279] width 370 height 44
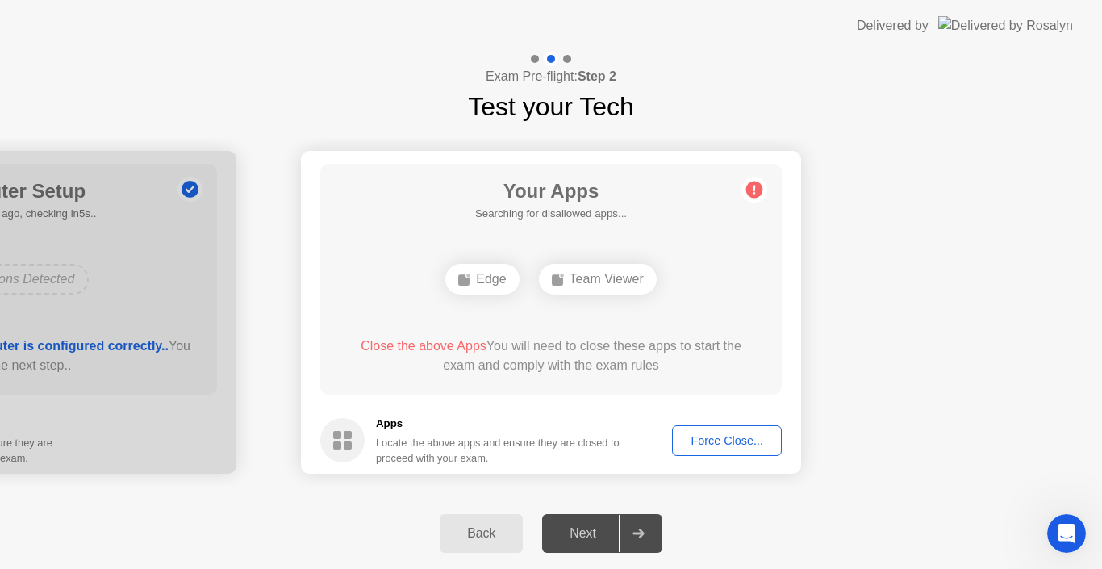
click at [574, 286] on div "Team Viewer" at bounding box center [598, 279] width 118 height 31
drag, startPoint x: 574, startPoint y: 286, endPoint x: 746, endPoint y: 140, distance: 225.7
click at [763, 178] on icon at bounding box center [755, 190] width 26 height 26
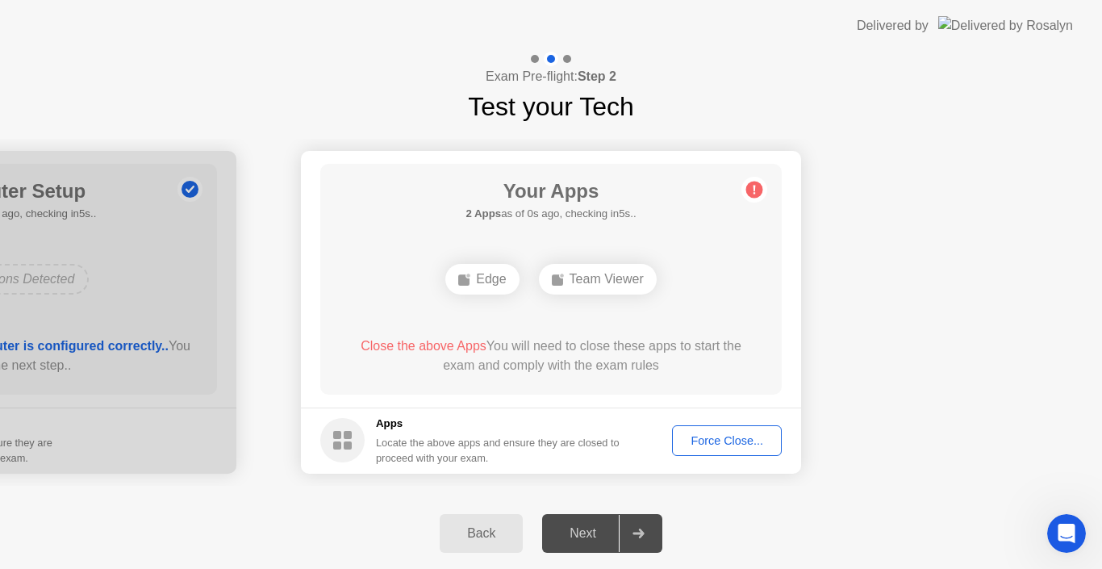
drag, startPoint x: 763, startPoint y: 178, endPoint x: 802, endPoint y: 196, distance: 43.7
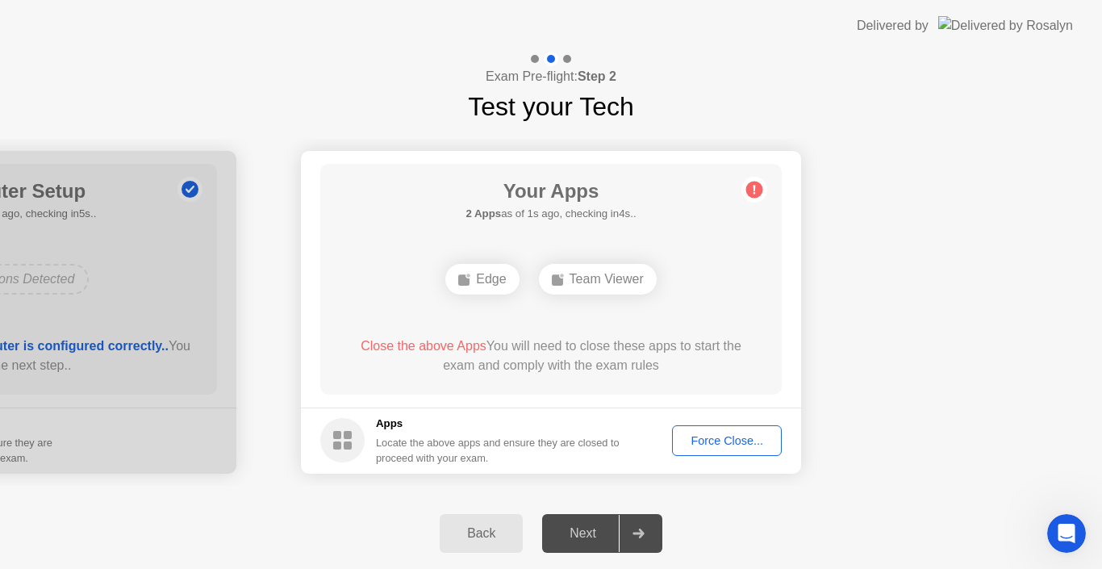
click at [733, 493] on div "**********" at bounding box center [551, 312] width 1102 height 372
click at [1101, 133] on div "**********" at bounding box center [551, 312] width 1102 height 372
click at [704, 445] on div "Force Close..." at bounding box center [727, 440] width 98 height 13
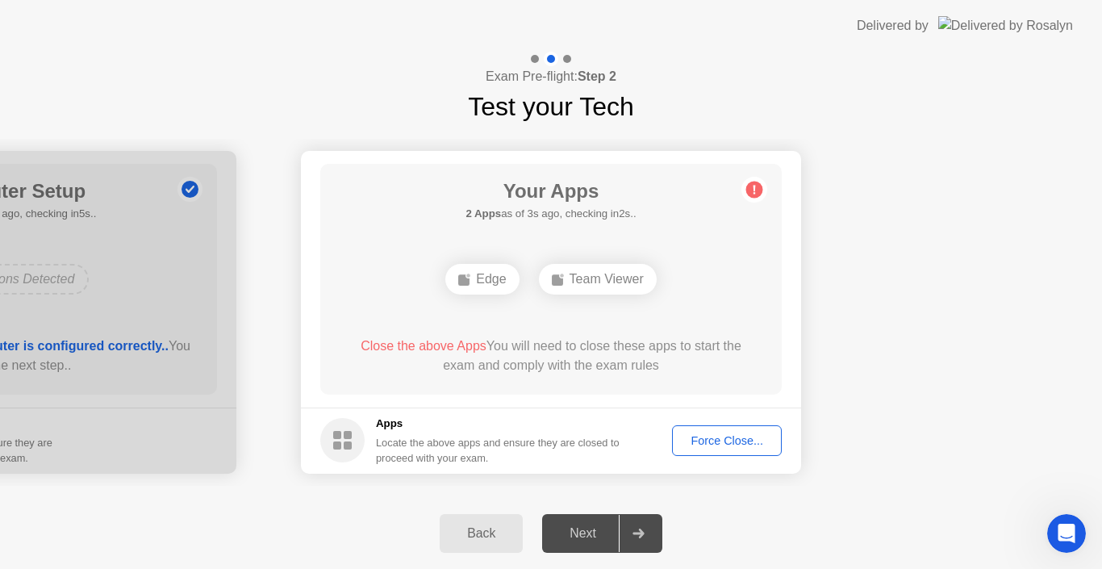
click at [713, 425] on button "Force Close..." at bounding box center [727, 440] width 110 height 31
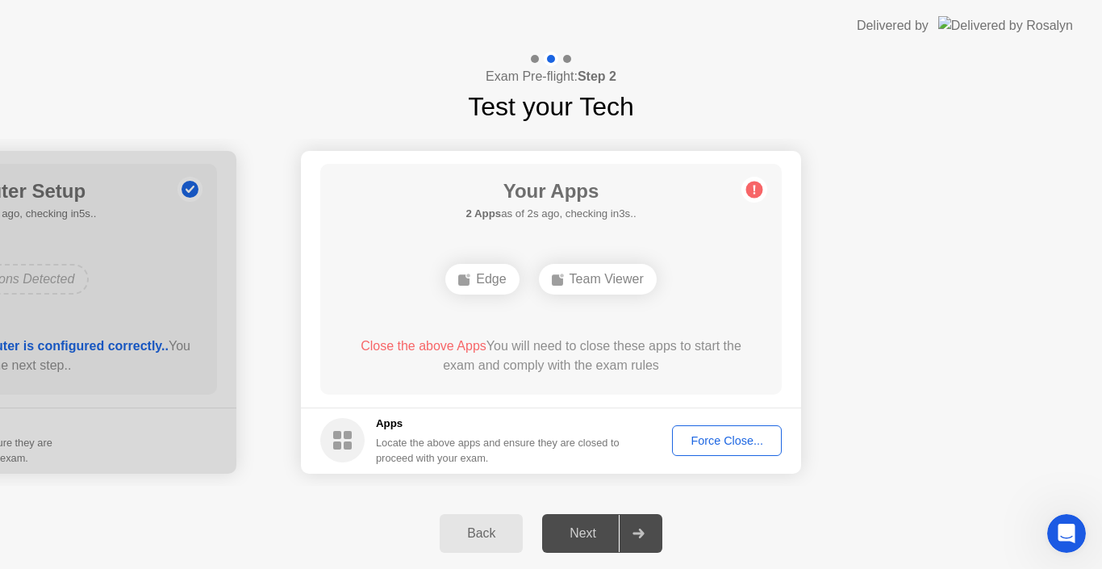
click at [692, 440] on div "Force Close..." at bounding box center [727, 440] width 98 height 13
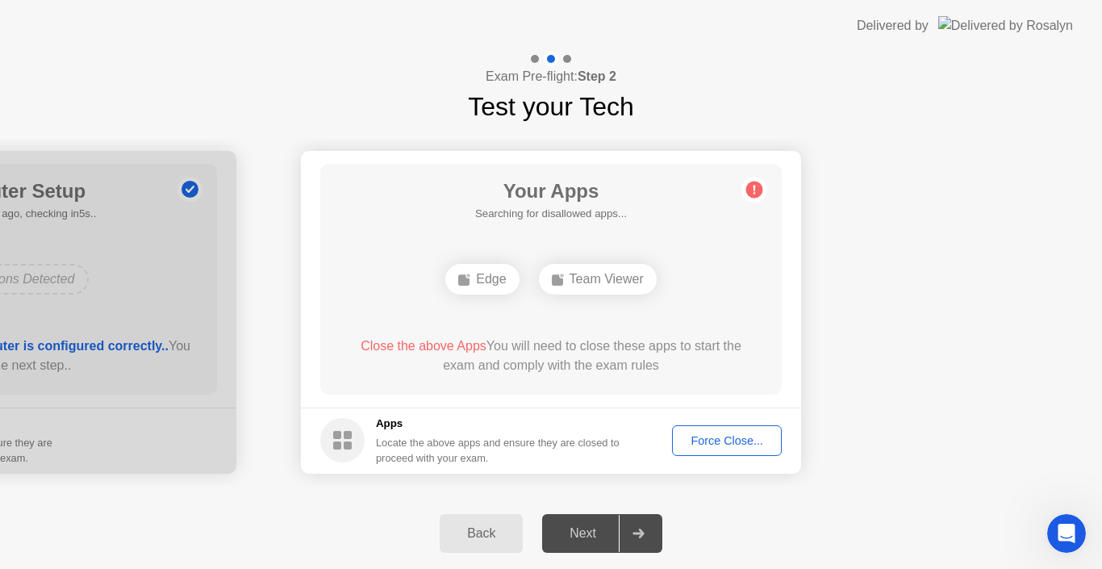
click at [684, 438] on div "Force Close..." at bounding box center [727, 440] width 98 height 13
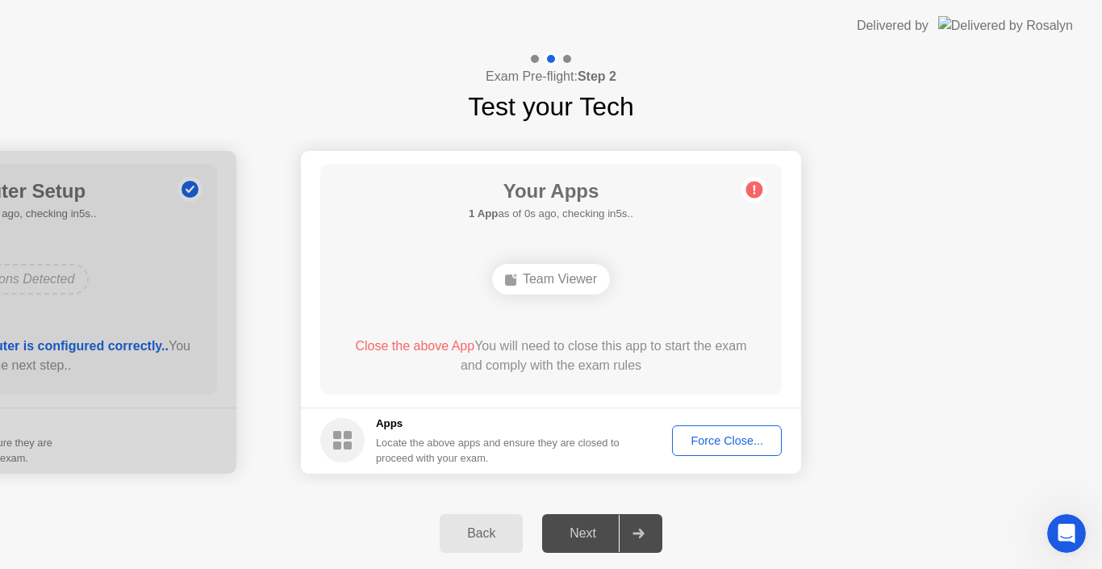
click at [716, 440] on div "Force Close..." at bounding box center [727, 440] width 98 height 13
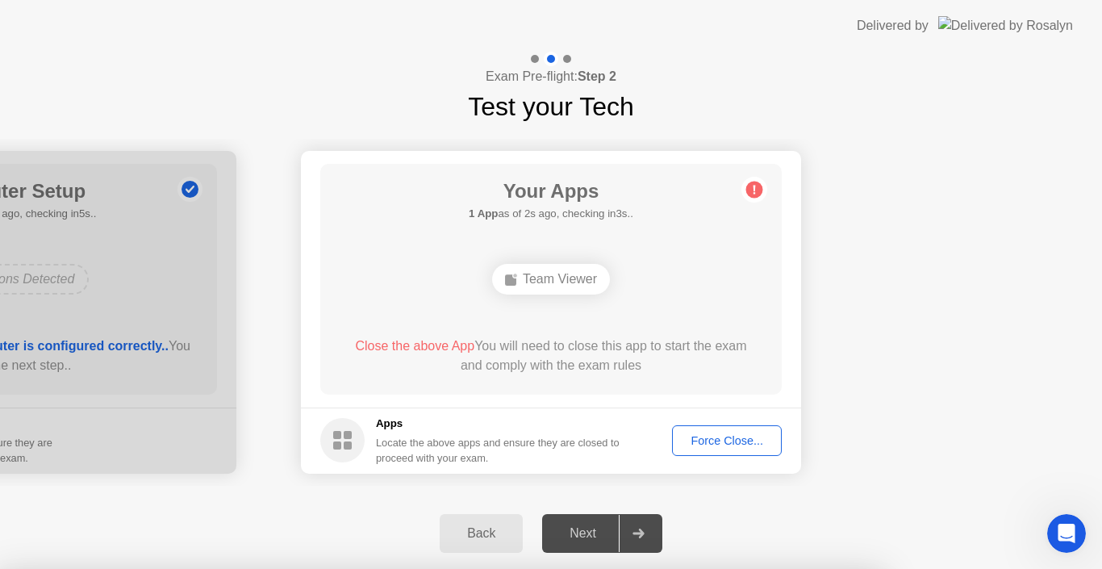
drag, startPoint x: 592, startPoint y: 378, endPoint x: 615, endPoint y: 366, distance: 25.6
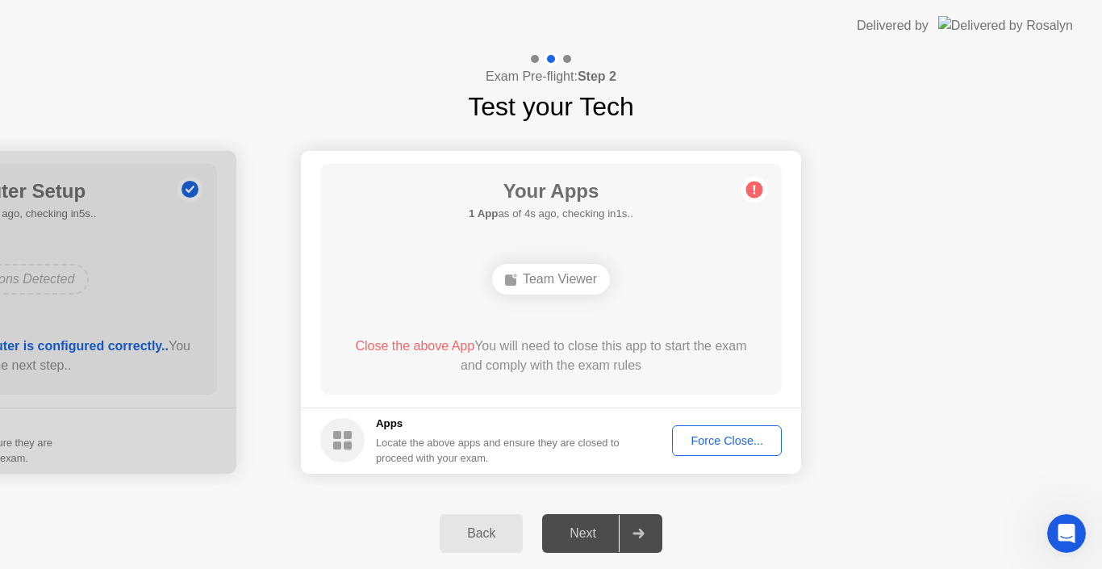
click at [709, 441] on div "Force Close..." at bounding box center [727, 440] width 98 height 13
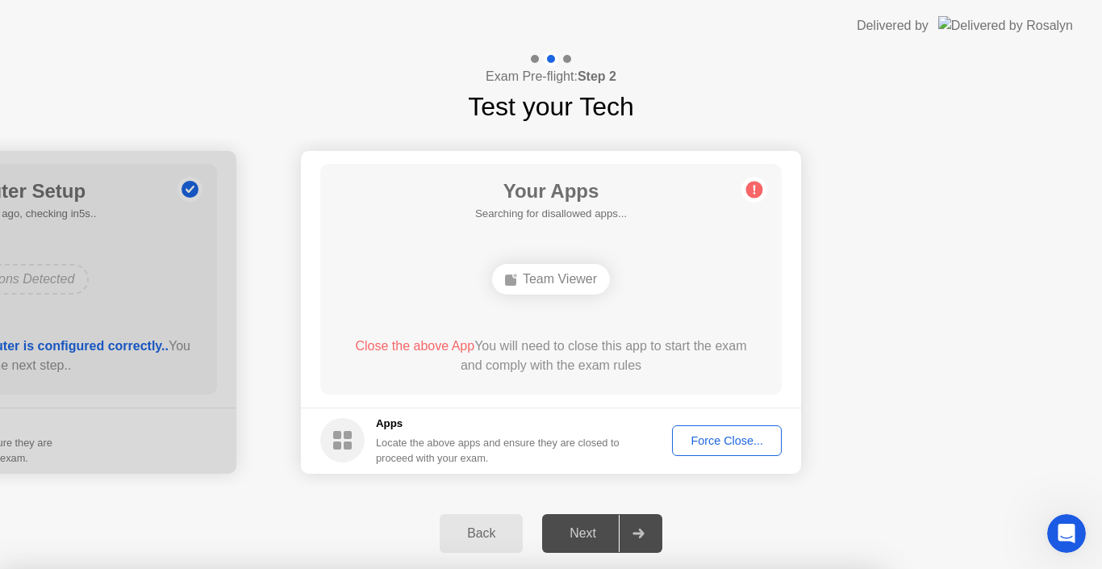
drag, startPoint x: 631, startPoint y: 387, endPoint x: 541, endPoint y: 295, distance: 128.4
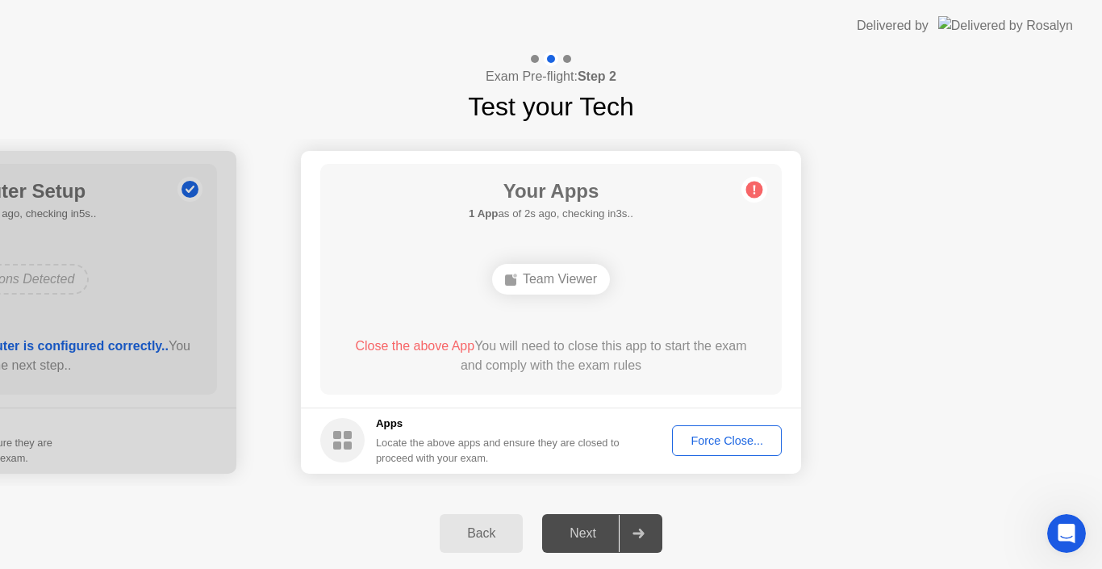
click at [727, 442] on div "Force Close..." at bounding box center [727, 440] width 98 height 13
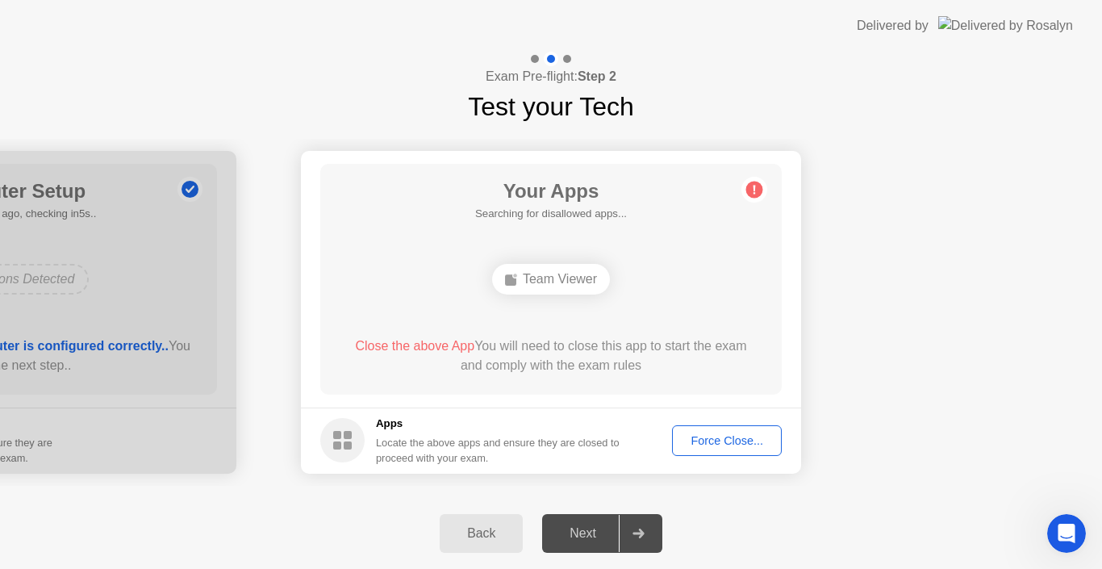
click at [698, 435] on div "Force Close..." at bounding box center [727, 440] width 98 height 13
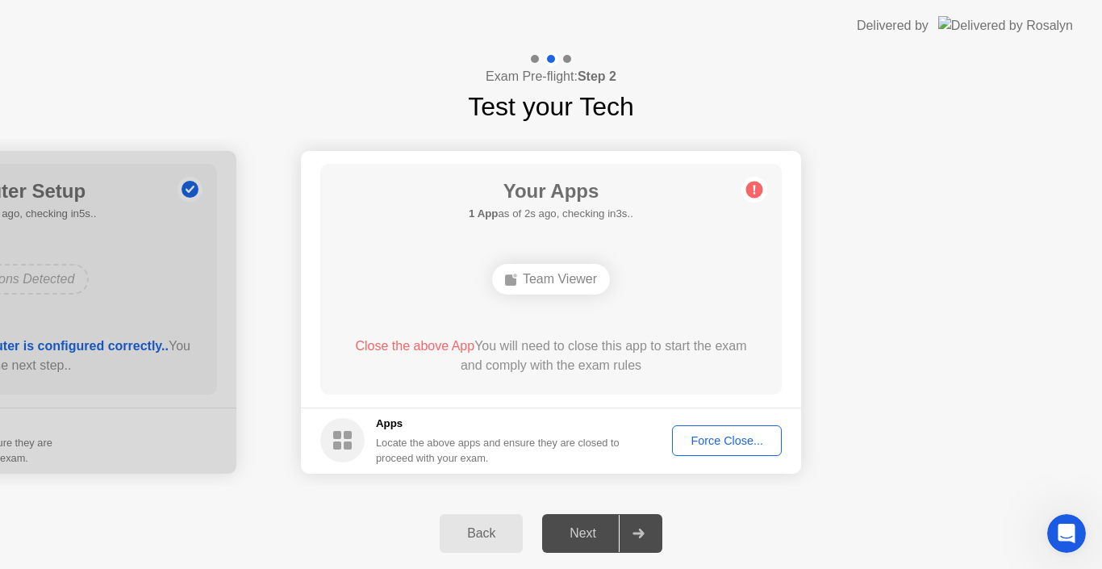
click at [721, 443] on div "Force Close..." at bounding box center [727, 440] width 98 height 13
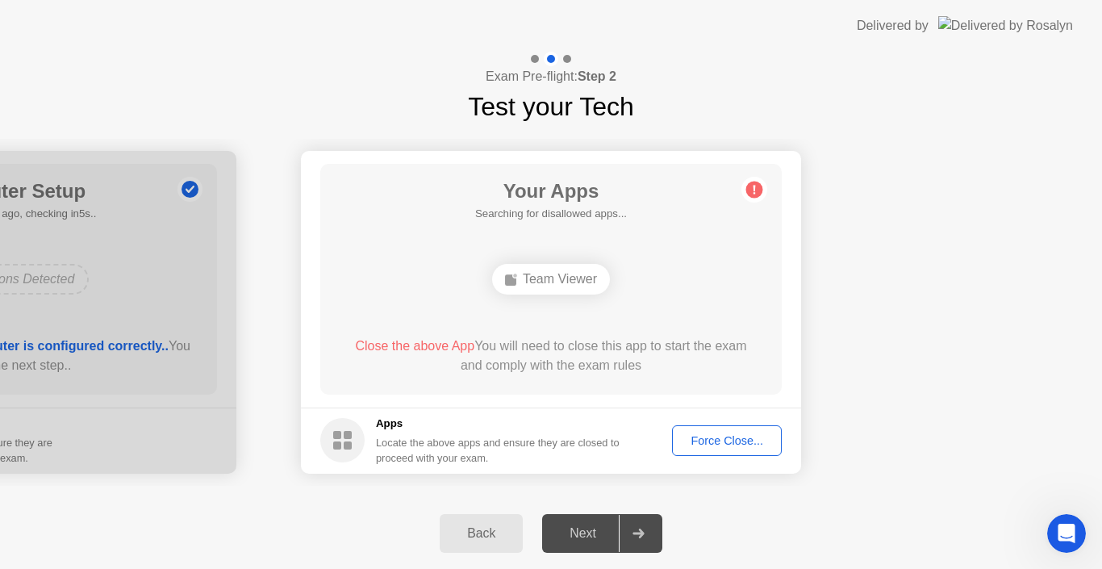
click at [702, 442] on div "Force Close..." at bounding box center [727, 440] width 98 height 13
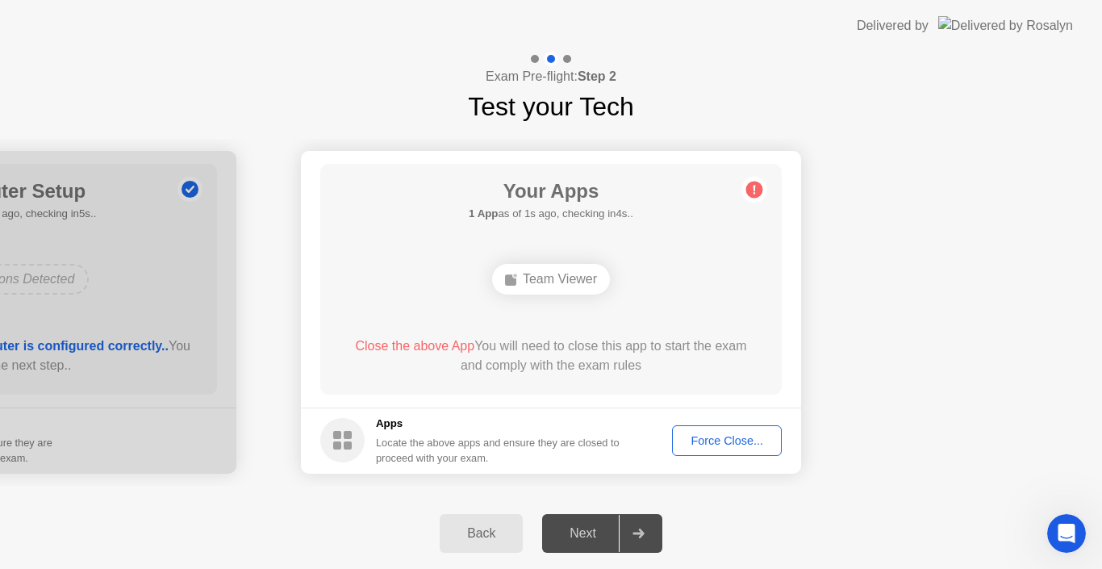
click at [494, 526] on div "Back" at bounding box center [481, 533] width 73 height 15
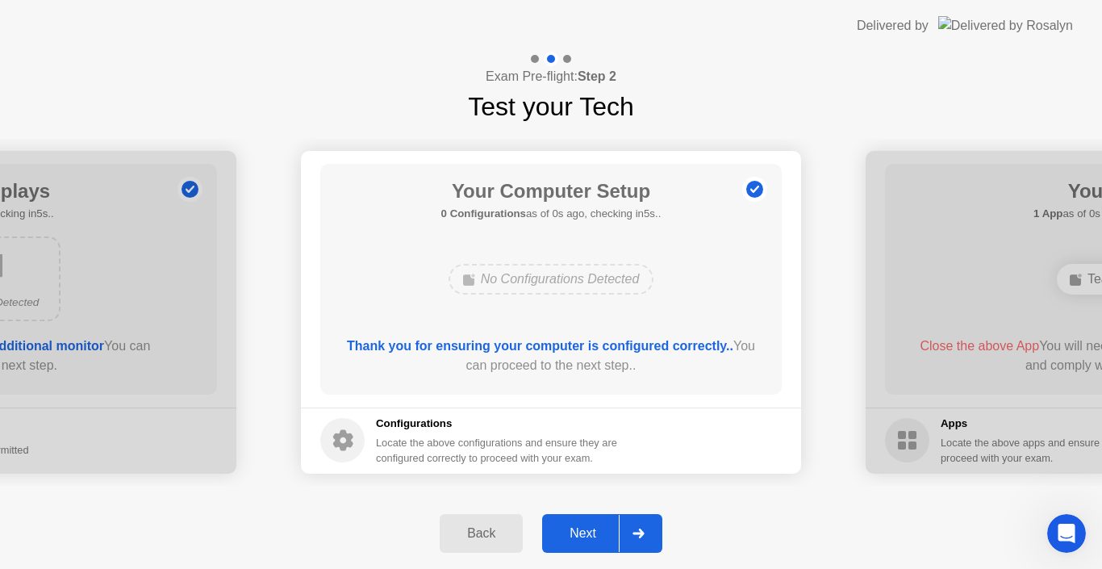
click at [581, 533] on div "Next" at bounding box center [583, 533] width 72 height 15
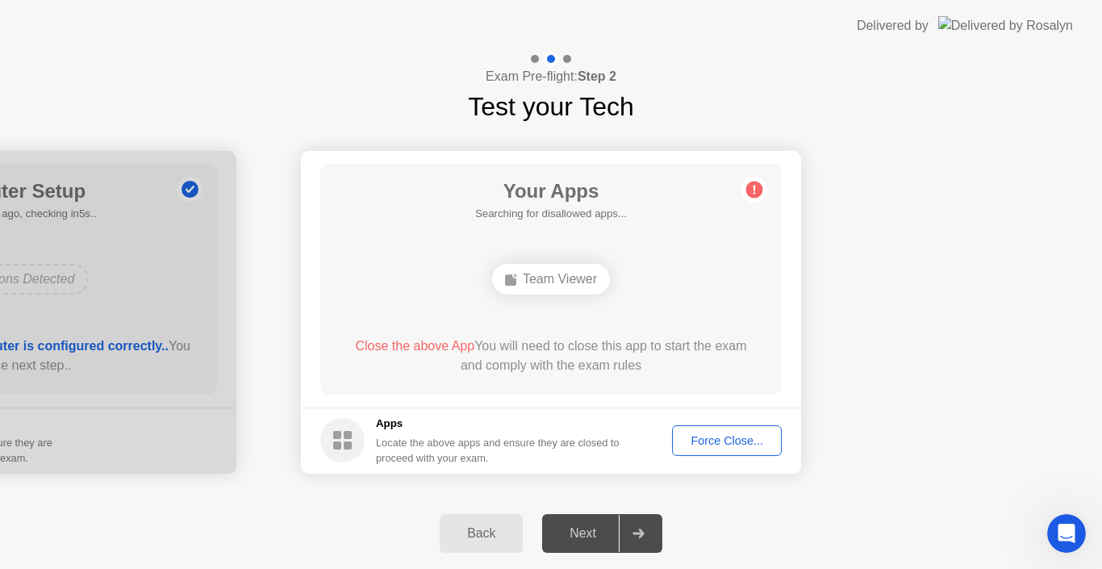
click at [492, 541] on div "Back" at bounding box center [481, 533] width 73 height 15
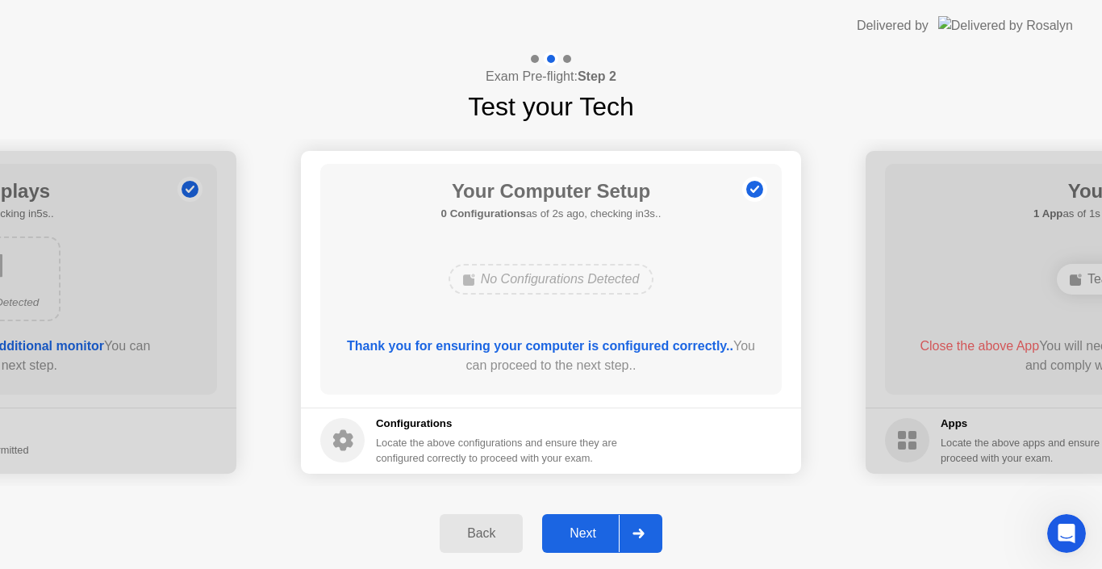
click at [578, 536] on div "Next" at bounding box center [583, 533] width 72 height 15
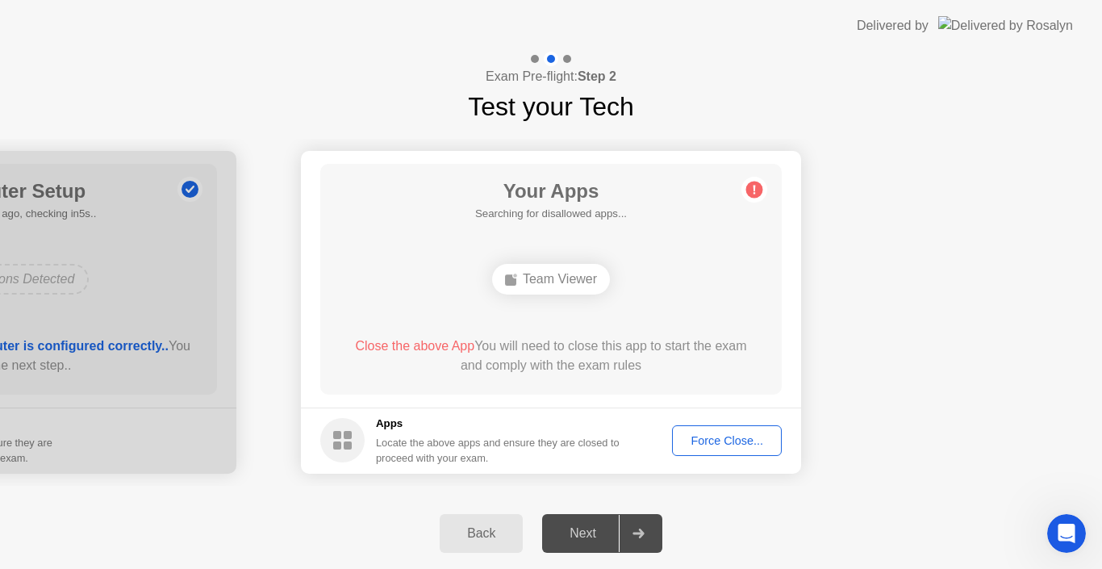
click at [495, 536] on div "Back" at bounding box center [481, 533] width 73 height 15
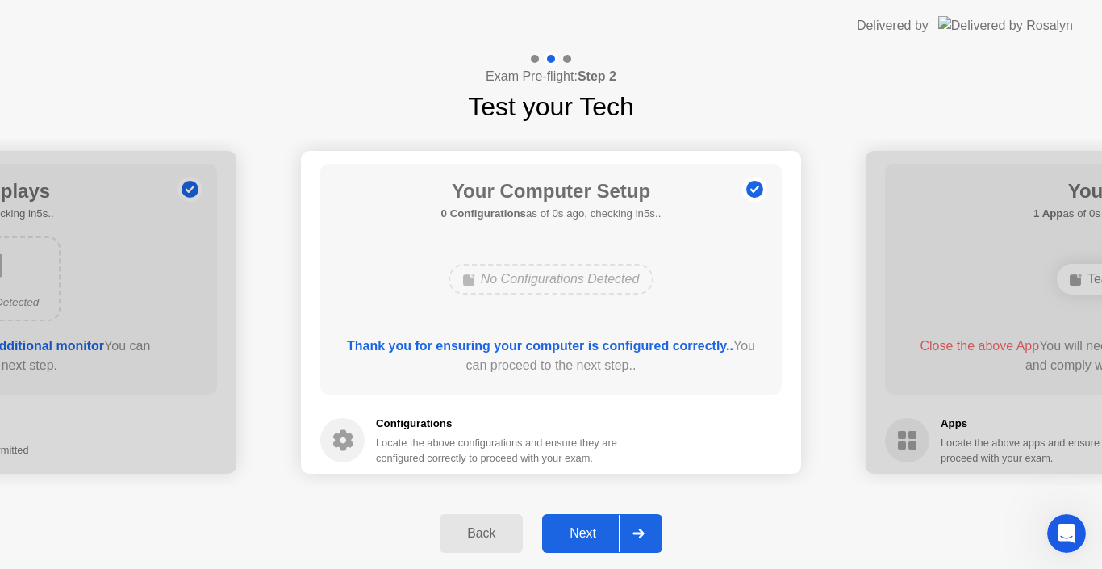
click at [572, 536] on div "Next" at bounding box center [583, 533] width 72 height 15
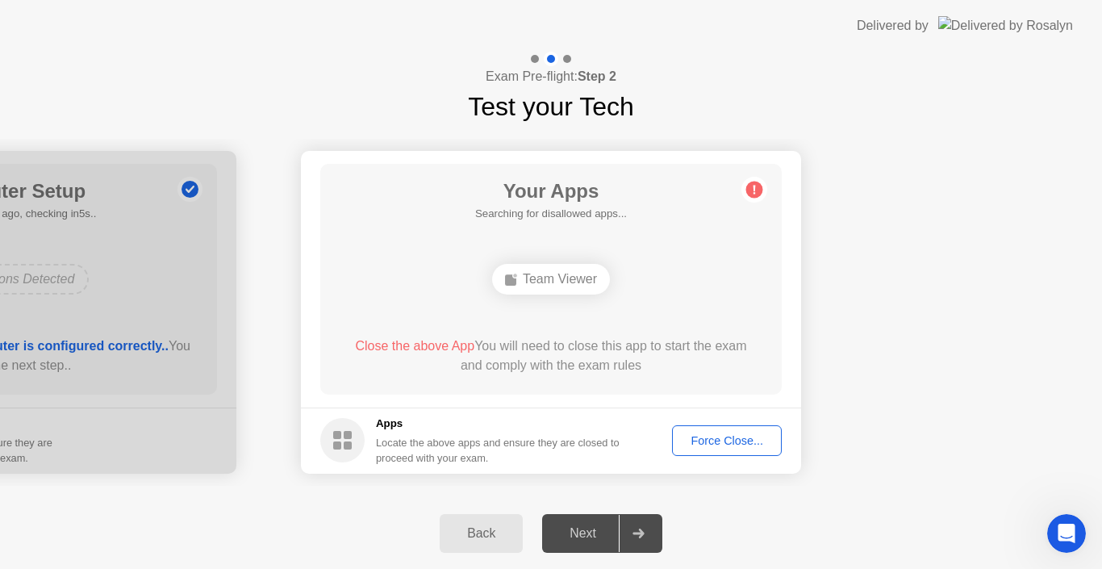
click at [499, 531] on div "Back" at bounding box center [481, 533] width 73 height 15
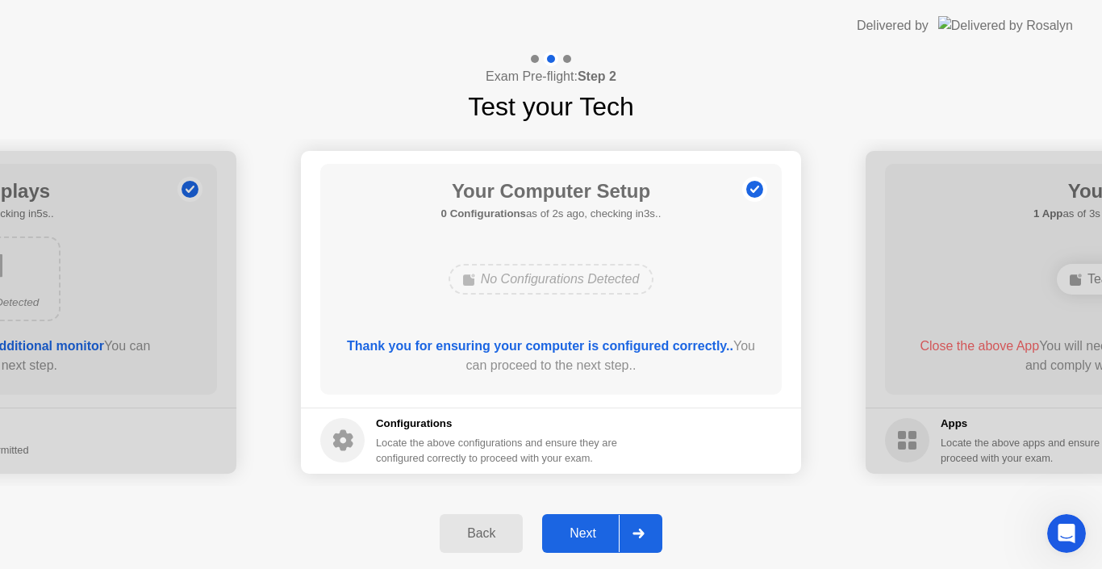
click at [567, 533] on div "Next" at bounding box center [583, 533] width 72 height 15
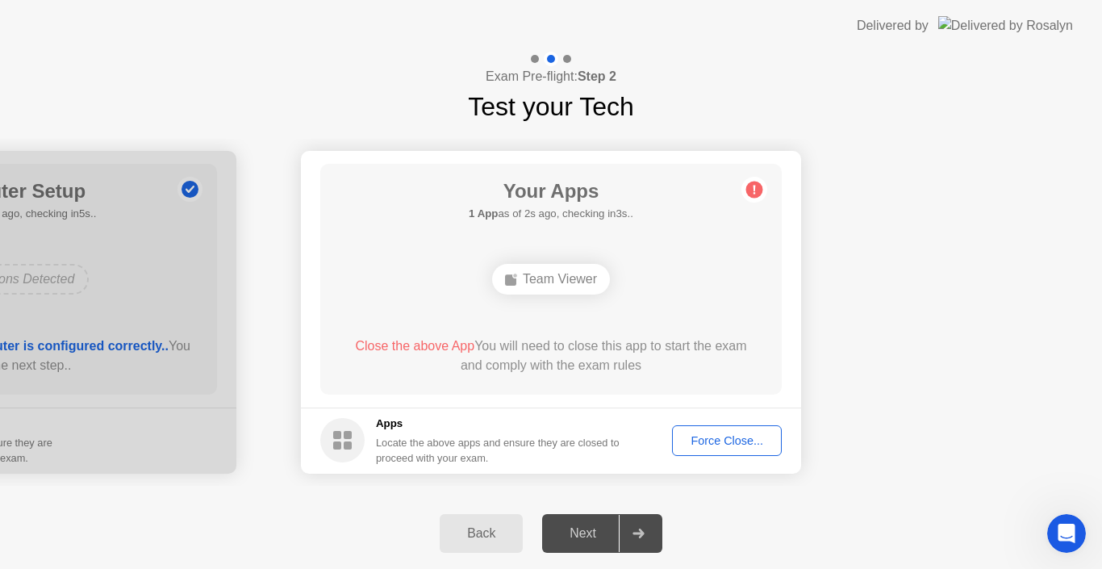
click at [478, 537] on div "Back" at bounding box center [481, 533] width 73 height 15
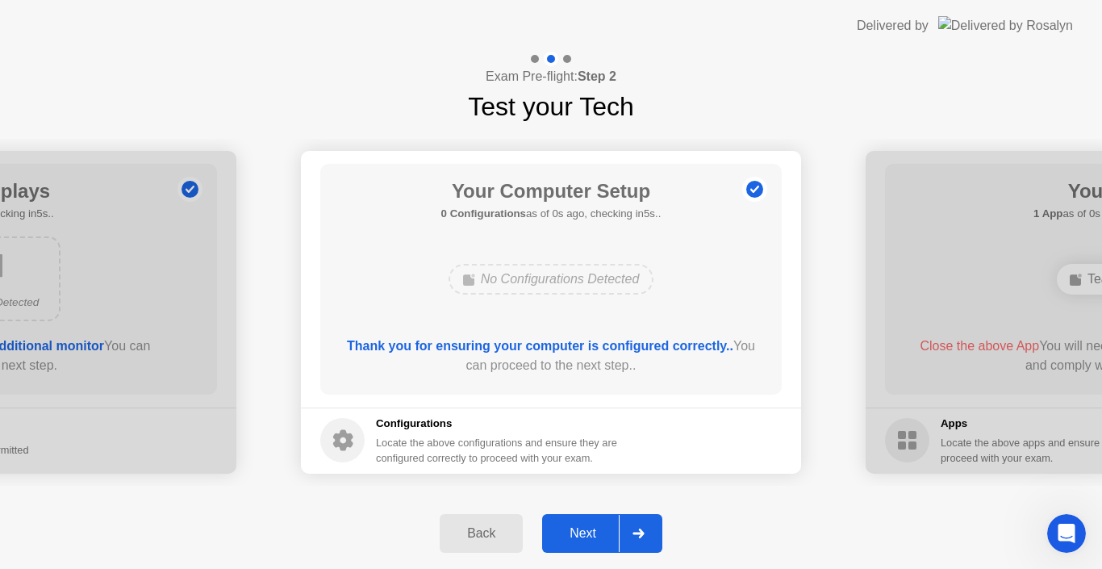
click at [582, 540] on div "Next" at bounding box center [583, 533] width 72 height 15
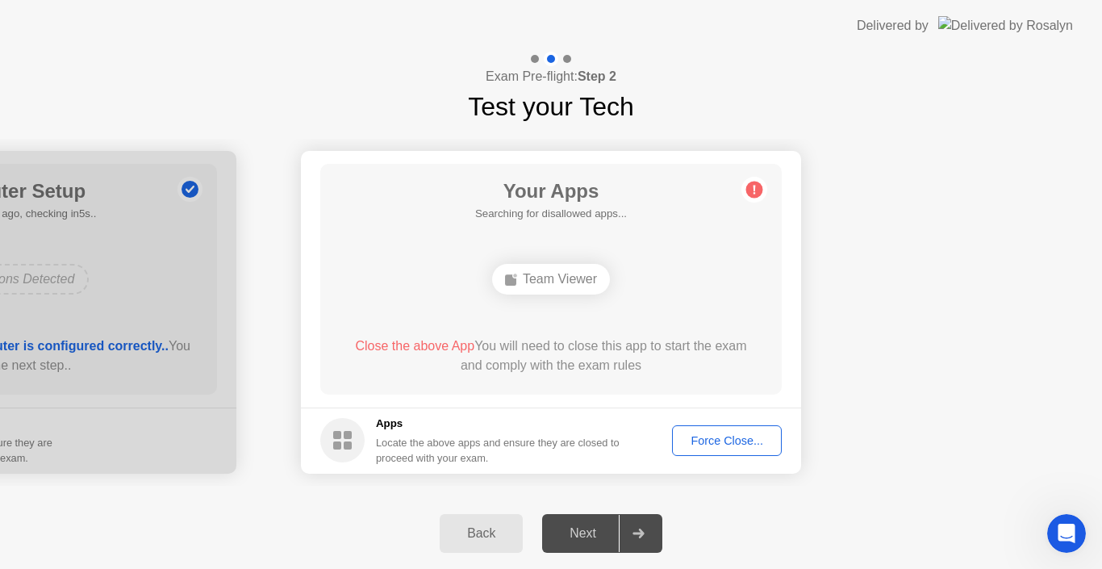
click at [582, 540] on div "Next" at bounding box center [583, 533] width 72 height 15
click at [480, 533] on div "Back" at bounding box center [481, 533] width 73 height 15
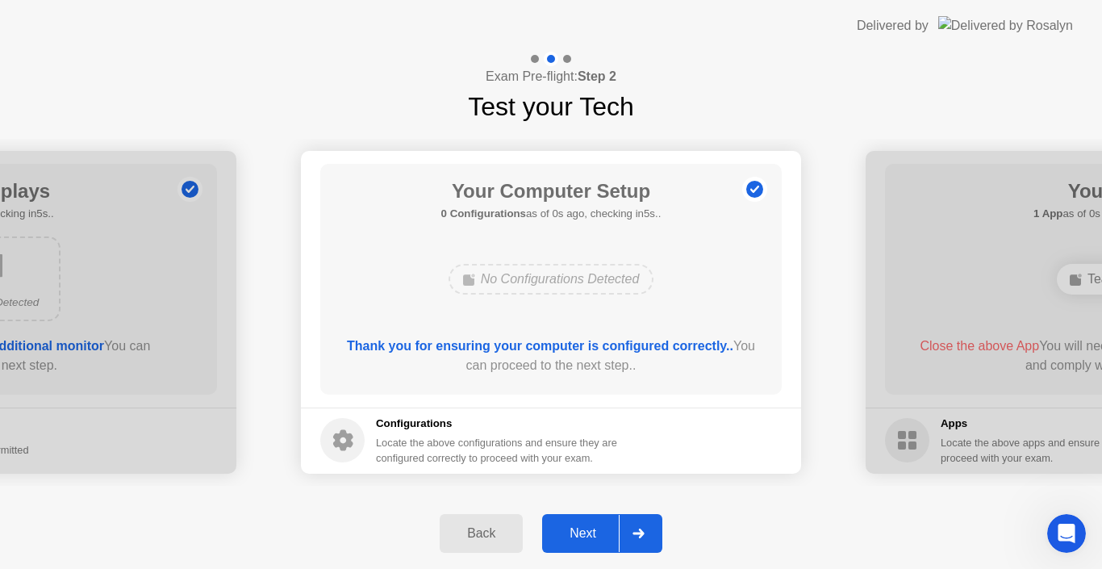
click at [579, 538] on div "Next" at bounding box center [583, 533] width 72 height 15
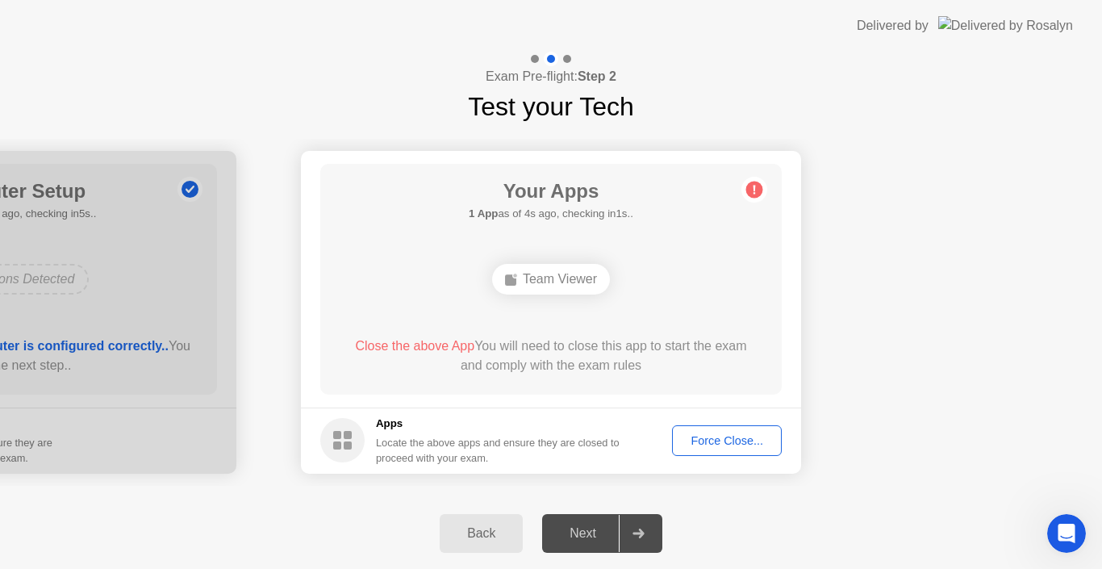
click at [727, 439] on div "Force Close..." at bounding box center [727, 440] width 98 height 13
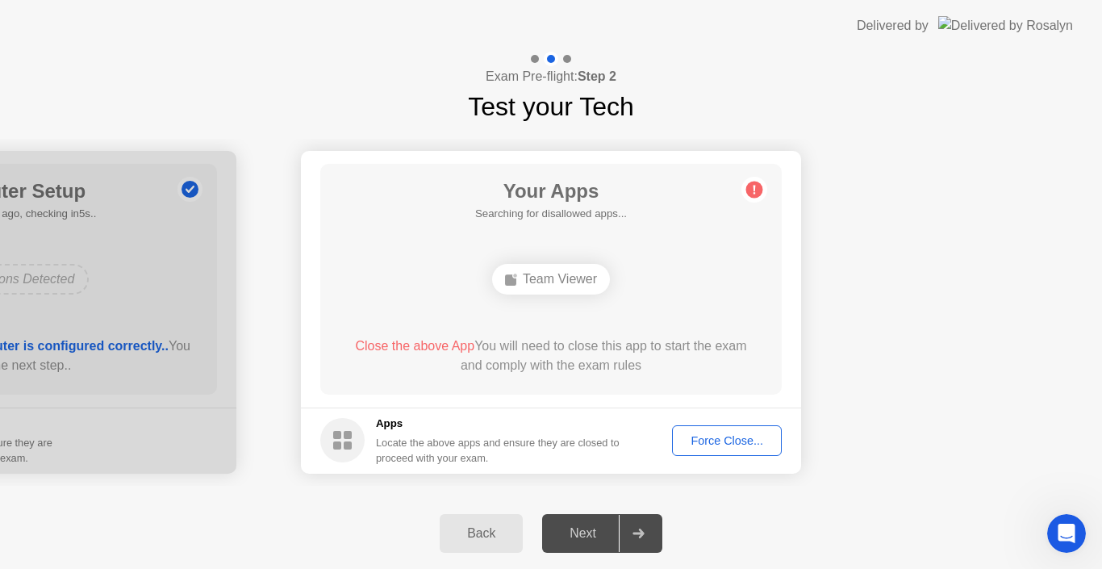
click at [554, 302] on div "Your Apps Searching for disallowed apps... Team Viewer Close the above App You …" at bounding box center [551, 279] width 462 height 231
drag, startPoint x: 554, startPoint y: 302, endPoint x: 456, endPoint y: 451, distance: 178.8
click at [456, 451] on app-apps "Your Apps 1 App as of 0s ago, checking in5s.. Team Viewer Close the above App Y…" at bounding box center [551, 312] width 500 height 323
click at [456, 451] on div "Locate the above apps and ensure they are closed to proceed with your exam." at bounding box center [498, 450] width 245 height 31
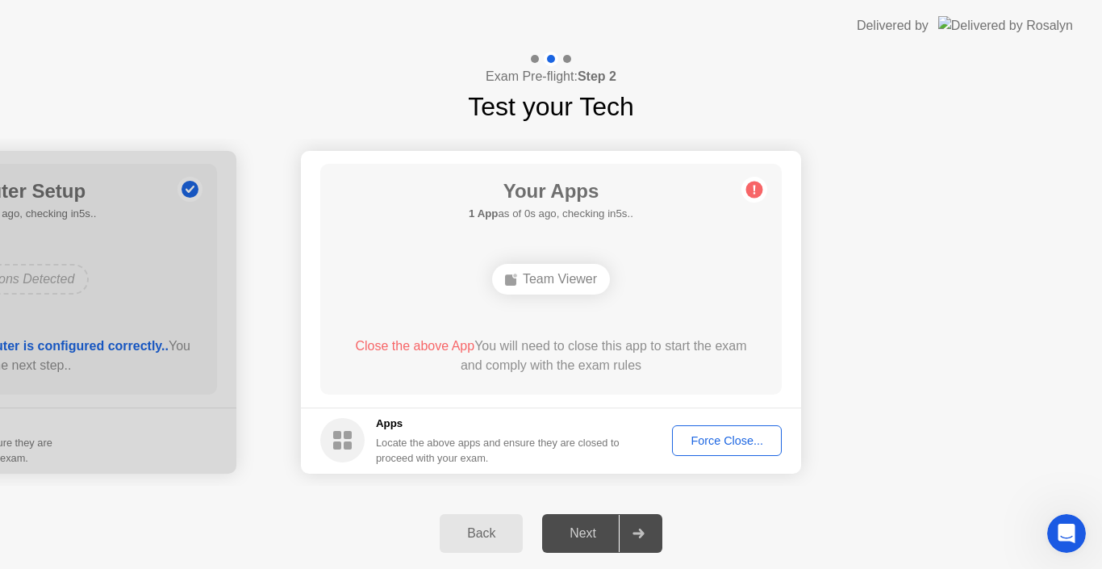
click at [456, 451] on div "Locate the above apps and ensure they are closed to proceed with your exam." at bounding box center [498, 450] width 245 height 31
click at [548, 365] on div "Close the above App You will need to close this app to start the exam and compl…" at bounding box center [552, 356] width 416 height 39
